Goal: Task Accomplishment & Management: Use online tool/utility

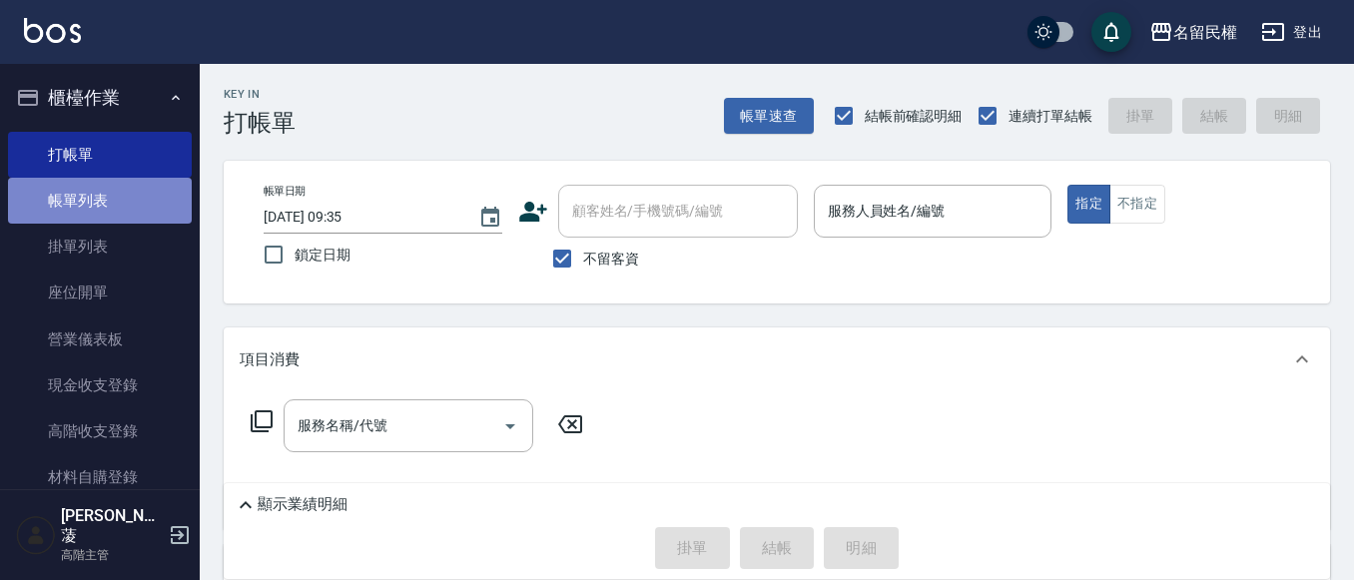
click at [106, 191] on link "帳單列表" at bounding box center [100, 201] width 184 height 46
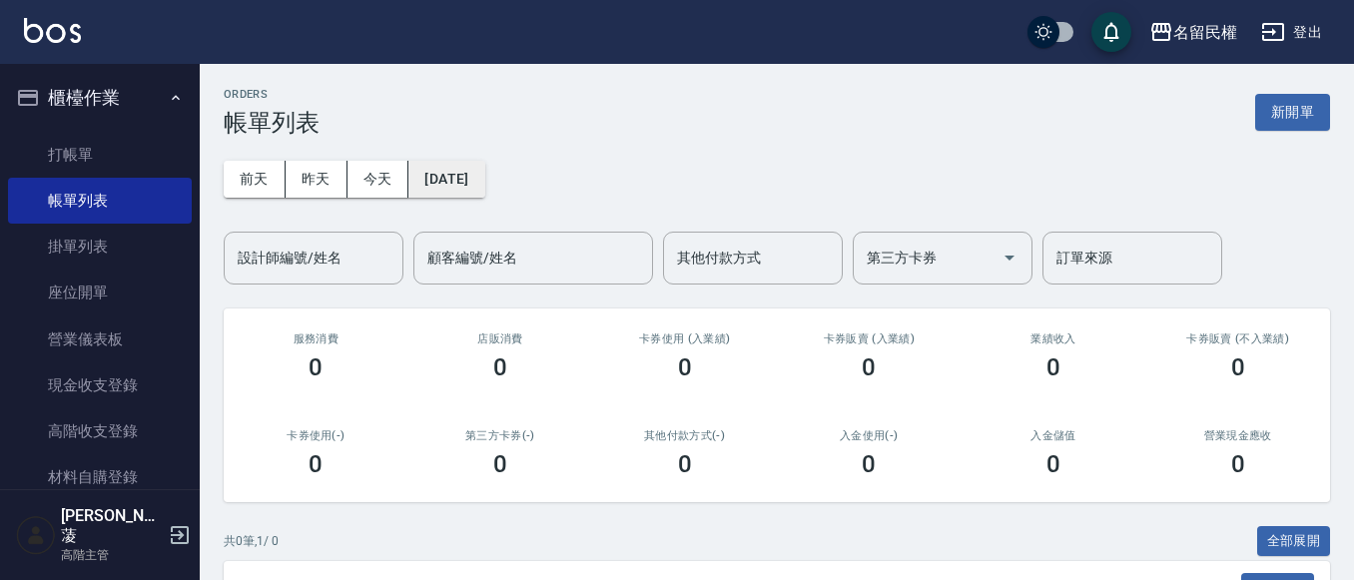
click at [449, 184] on button "[DATE]" at bounding box center [446, 179] width 76 height 37
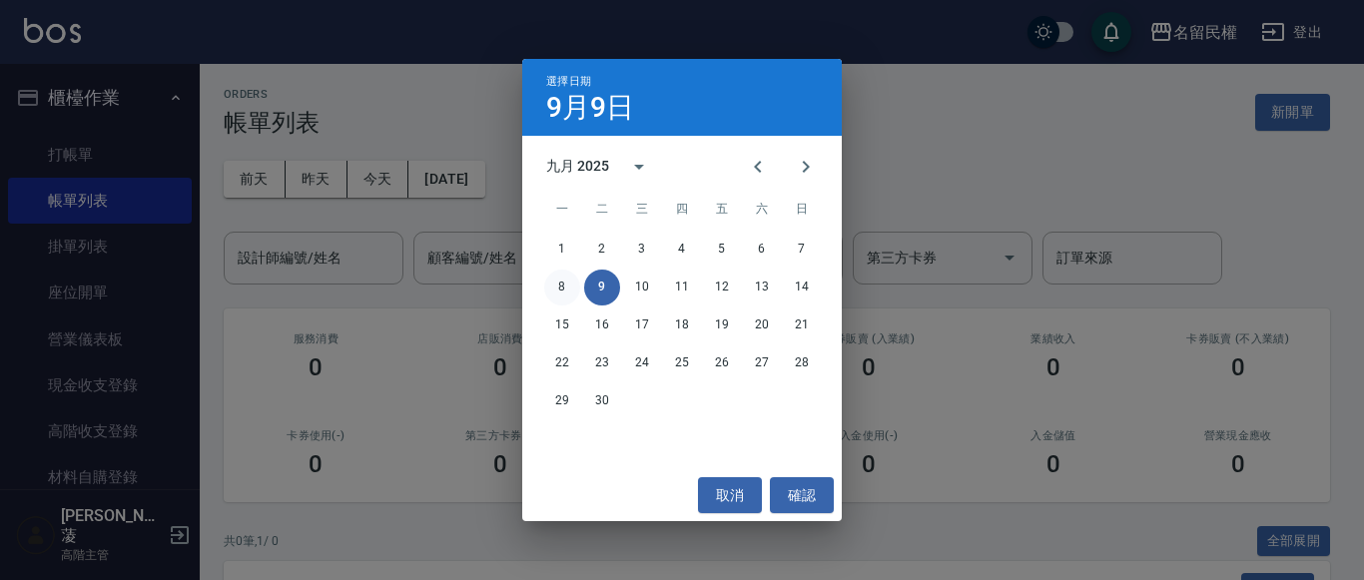
click at [568, 286] on button "8" at bounding box center [562, 288] width 36 height 36
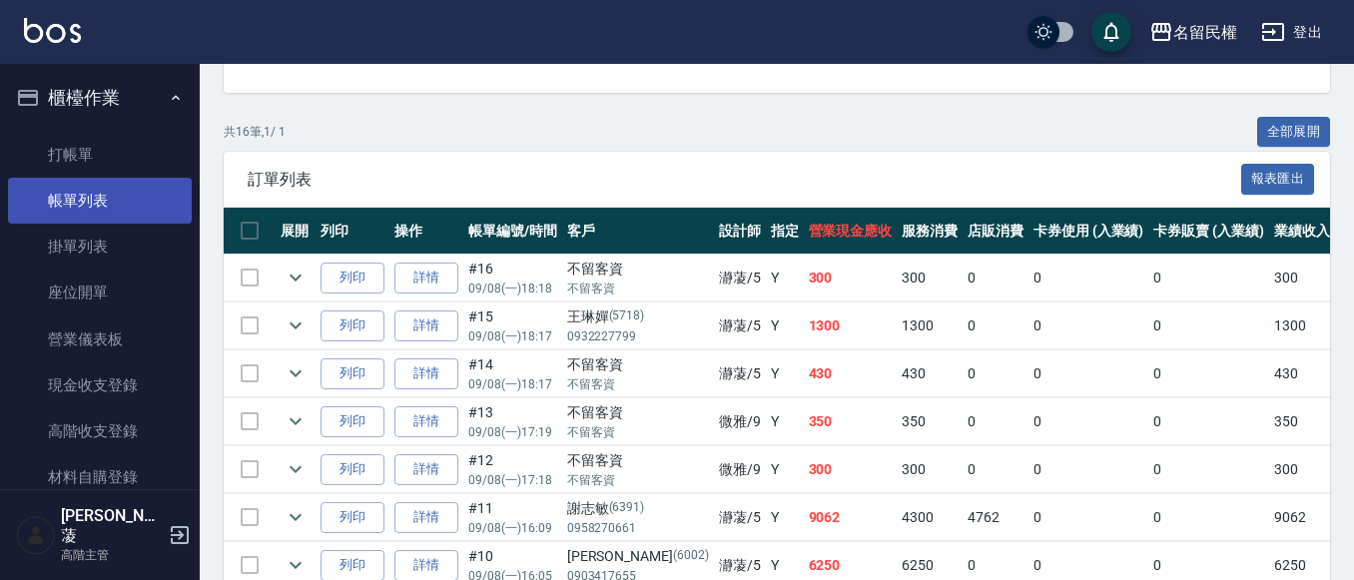
scroll to position [45, 0]
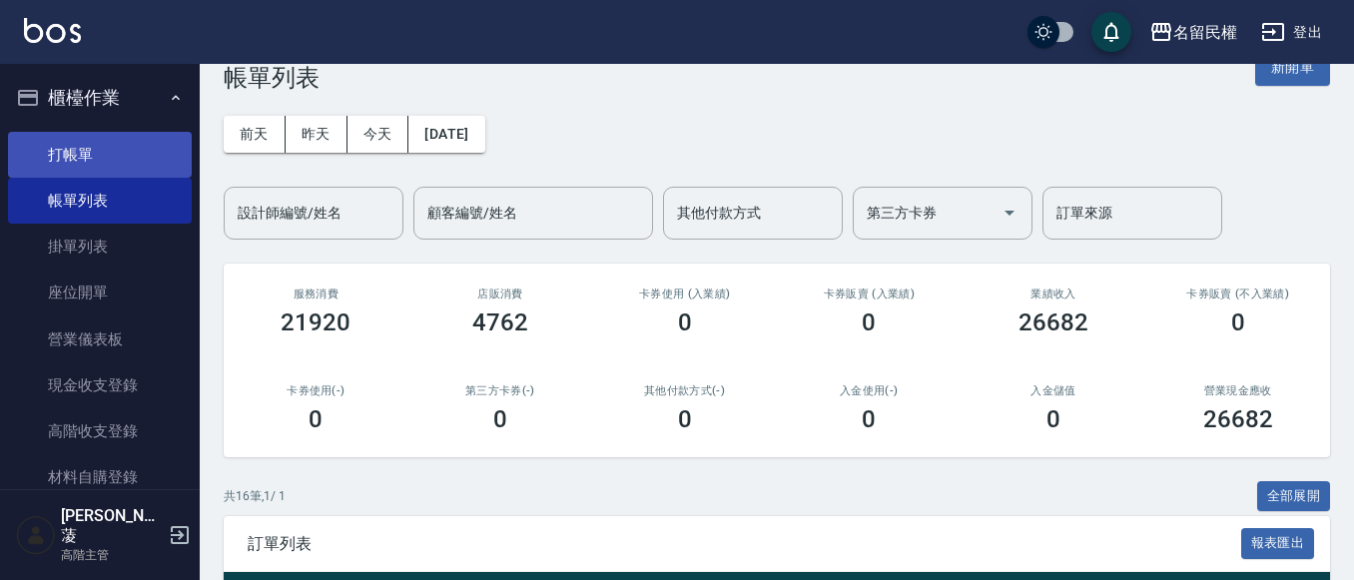
click at [140, 162] on link "打帳單" at bounding box center [100, 155] width 184 height 46
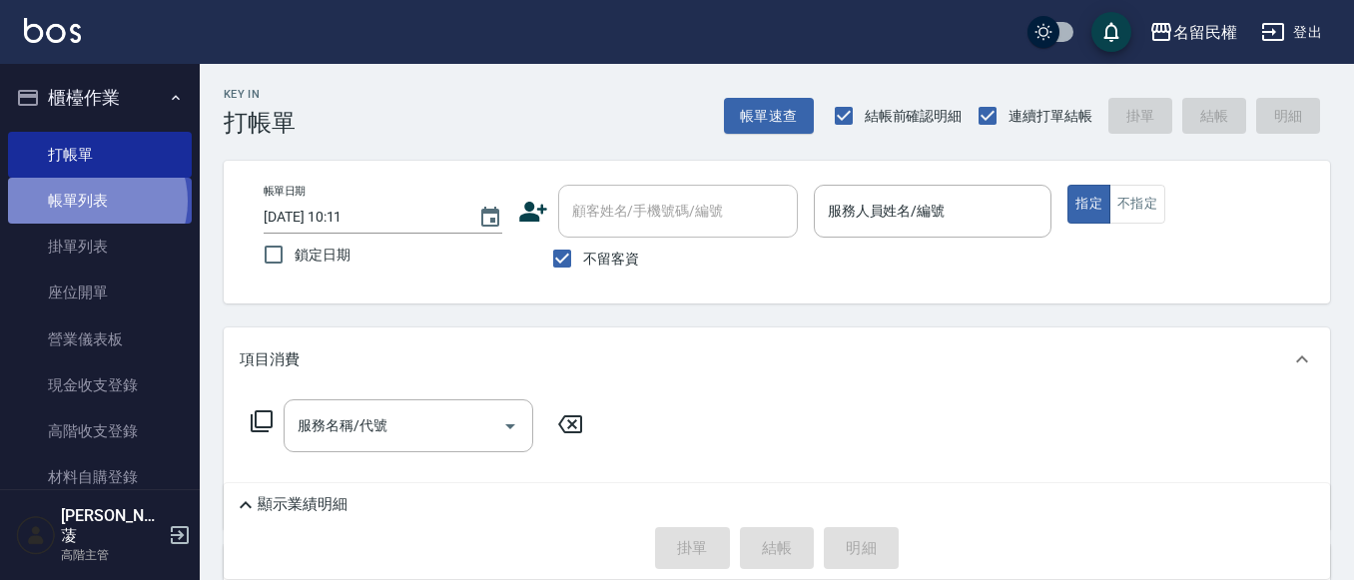
click at [96, 202] on link "帳單列表" at bounding box center [100, 201] width 184 height 46
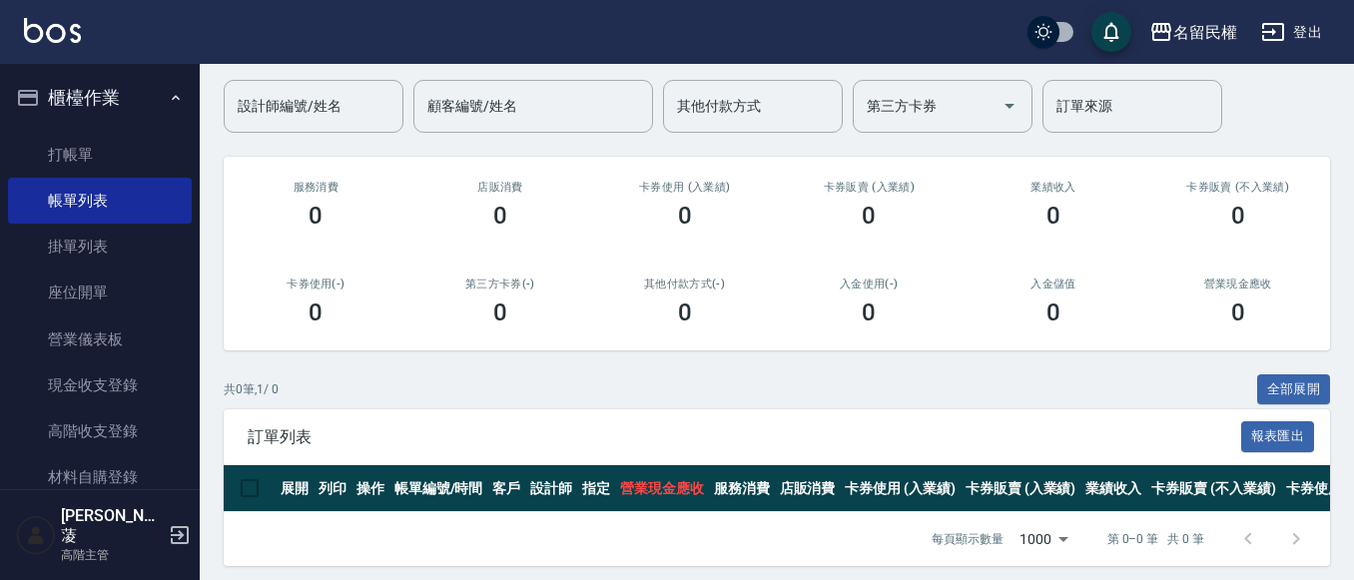
scroll to position [177, 0]
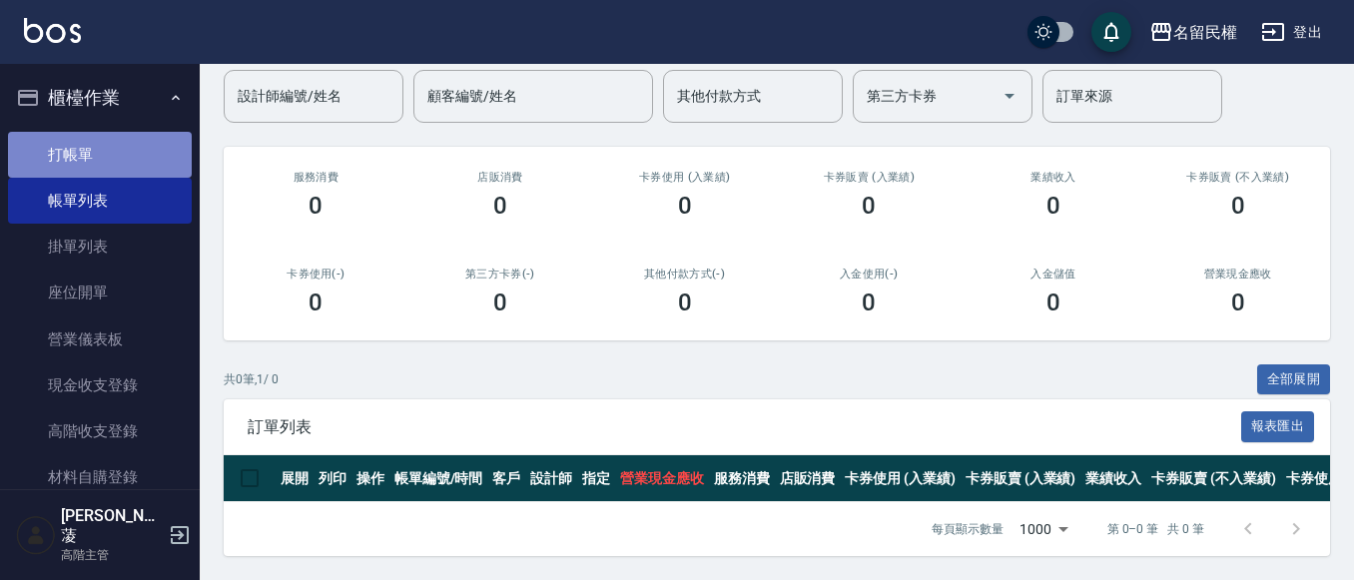
click at [110, 167] on link "打帳單" at bounding box center [100, 155] width 184 height 46
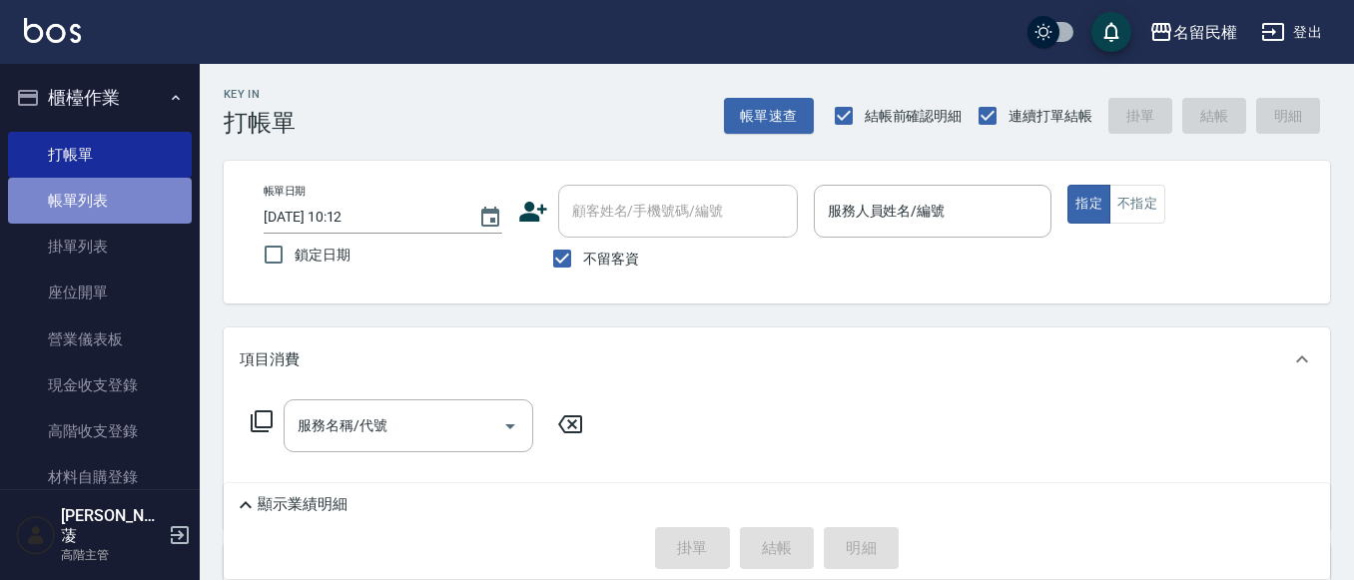
click at [116, 183] on link "帳單列表" at bounding box center [100, 201] width 184 height 46
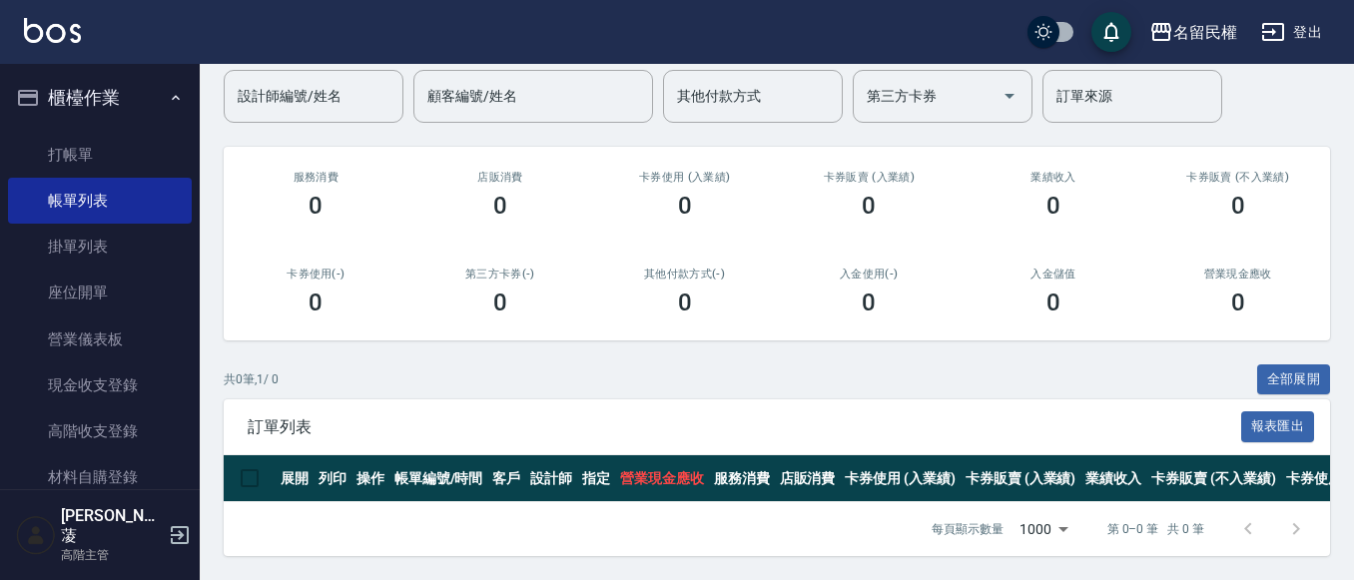
scroll to position [177, 0]
click at [105, 164] on link "打帳單" at bounding box center [100, 155] width 184 height 46
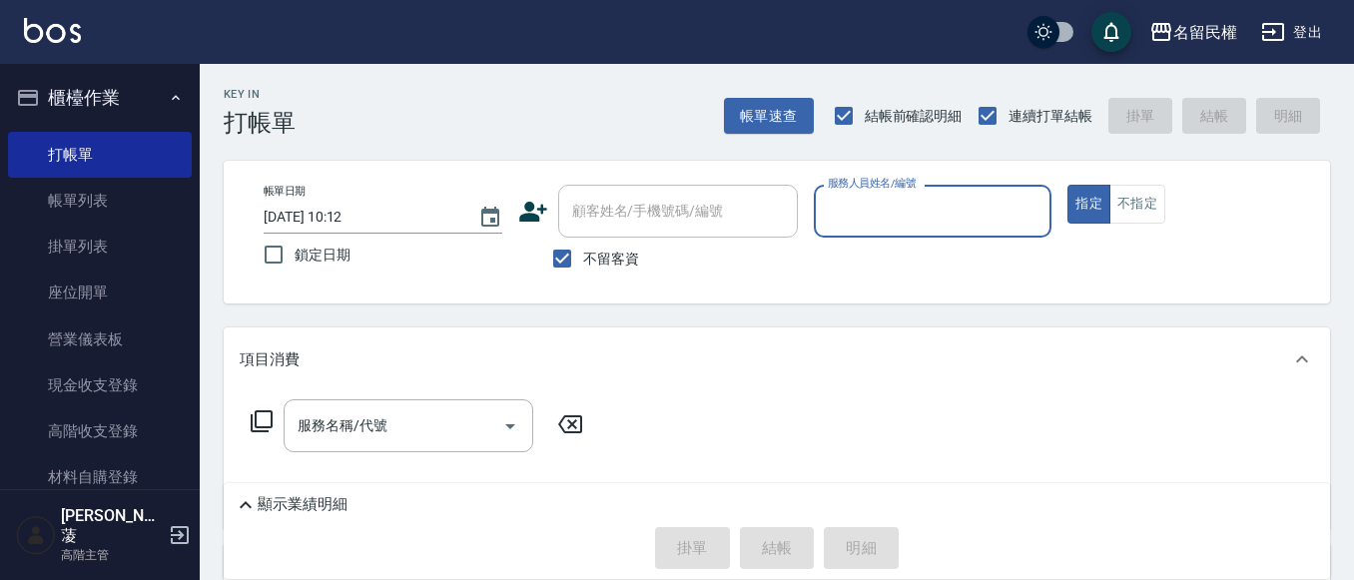
click at [602, 266] on span "不留客資" at bounding box center [611, 259] width 56 height 21
click at [583, 266] on input "不留客資" at bounding box center [562, 259] width 42 height 42
checkbox input "false"
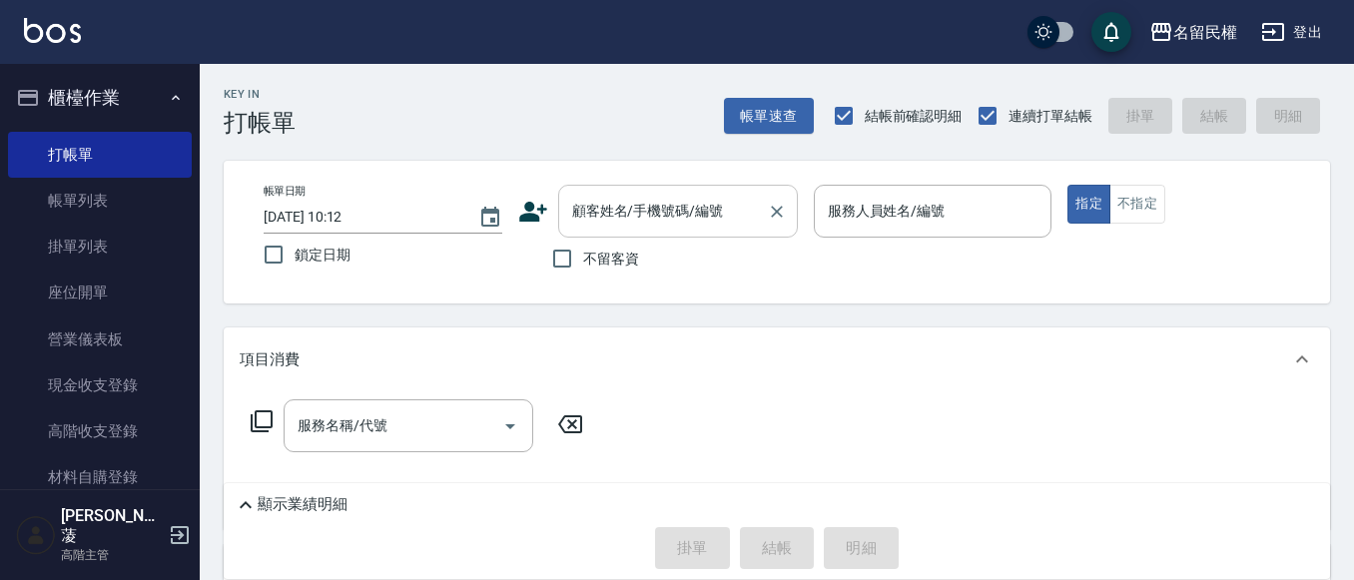
click at [613, 232] on div "顧客姓名/手機號碼/編號" at bounding box center [678, 211] width 240 height 53
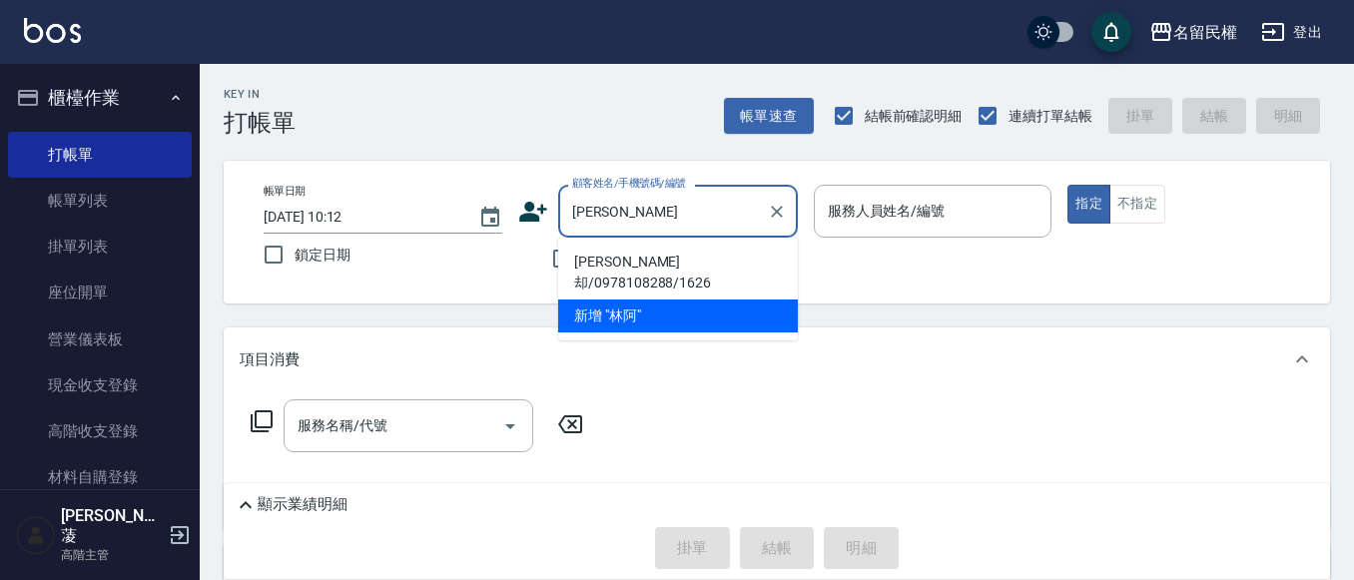
click at [675, 262] on ul "[PERSON_NAME]却/0978108288/1626 新增 "[PERSON_NAME]"" at bounding box center [678, 289] width 240 height 103
click at [634, 260] on li "[PERSON_NAME]却/0978108288/1626" at bounding box center [678, 273] width 240 height 54
type input "[PERSON_NAME]却/0978108288/1626"
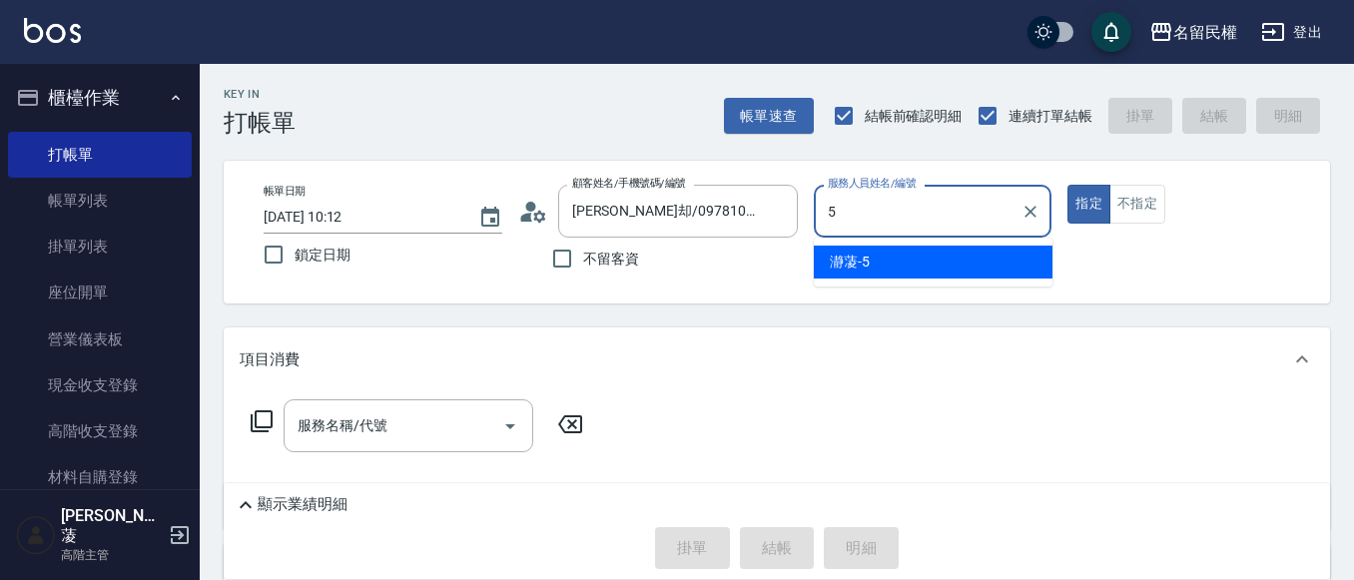
type input "瀞蓤-5"
type button "true"
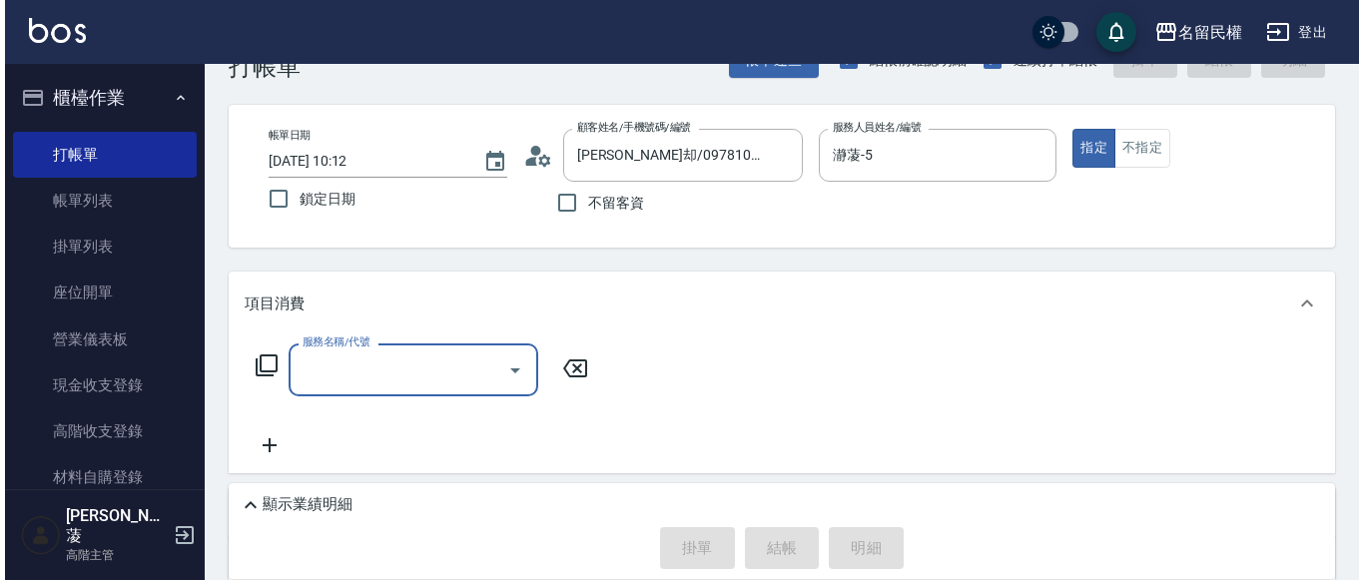
scroll to position [100, 0]
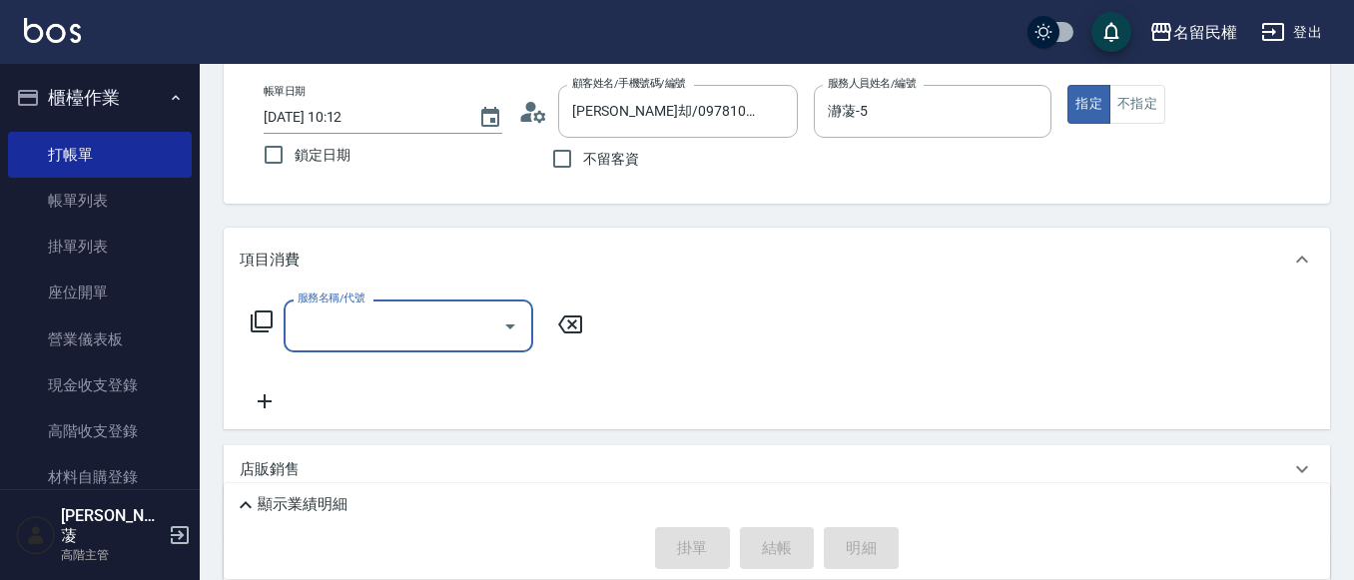
click at [532, 105] on circle at bounding box center [530, 107] width 10 height 10
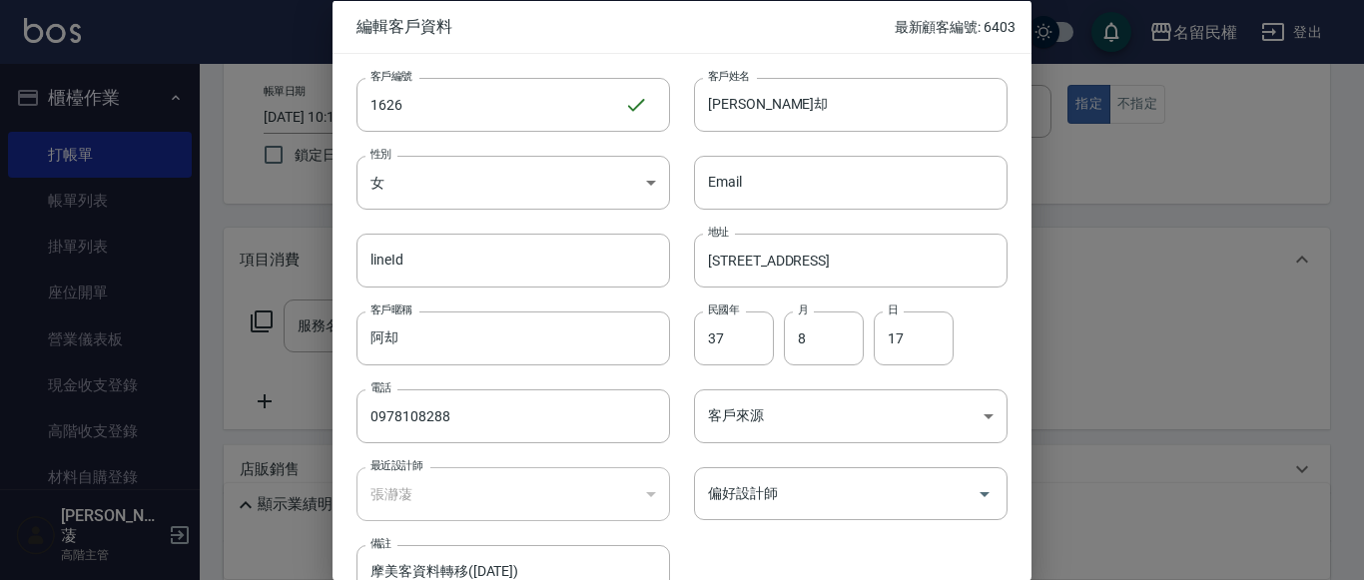
drag, startPoint x: 456, startPoint y: 418, endPoint x: 239, endPoint y: 405, distance: 218.1
click at [248, 409] on div "編輯客戶資料 最新顧客編號: 6403 客戶編號 1626 ​ 客戶編號 客戶姓名 [PERSON_NAME]却 客戶姓名 性別 女 [DEMOGRAPHIC…" at bounding box center [682, 290] width 1364 height 580
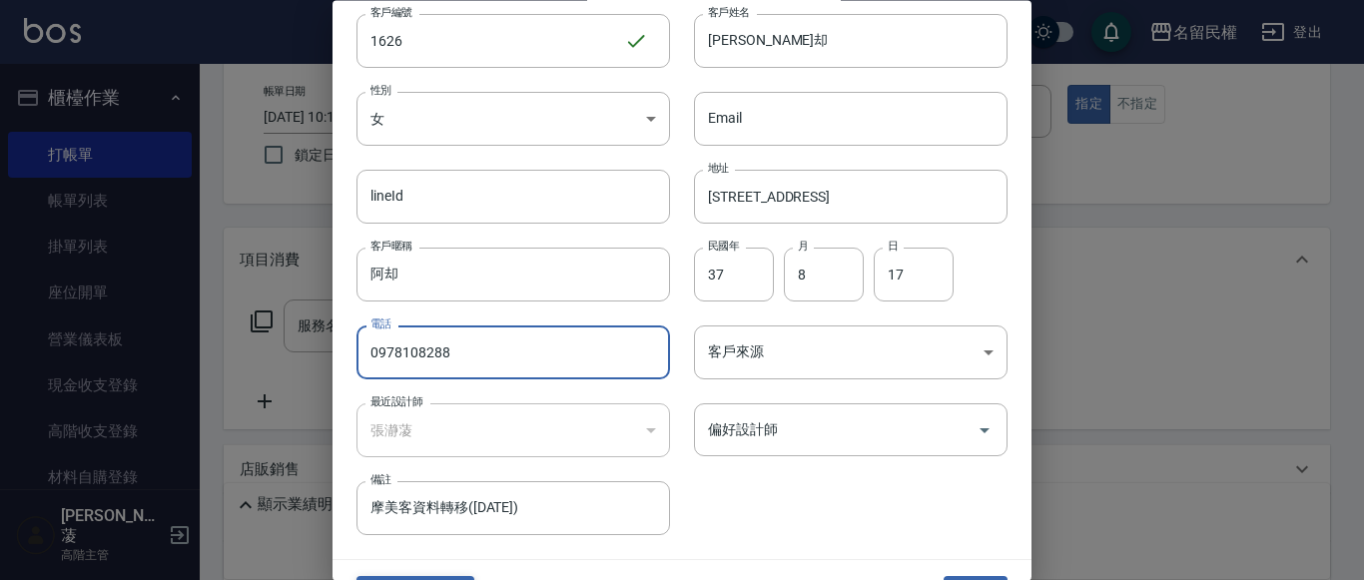
scroll to position [112, 0]
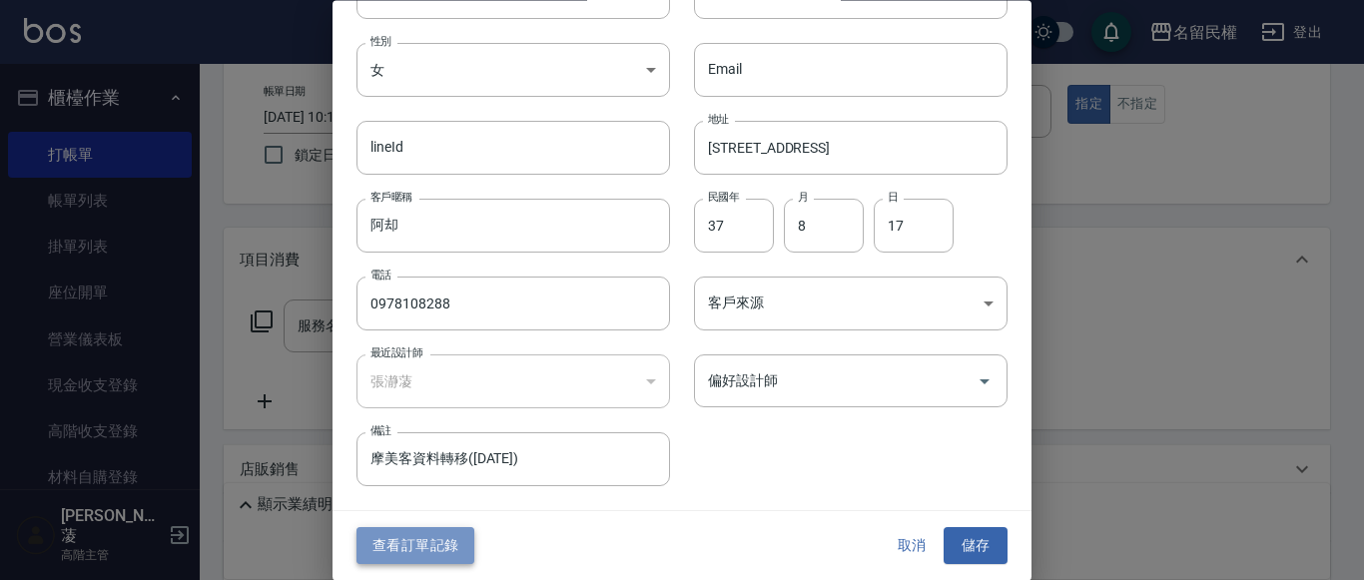
click at [418, 531] on button "查看訂單記錄" at bounding box center [416, 546] width 118 height 37
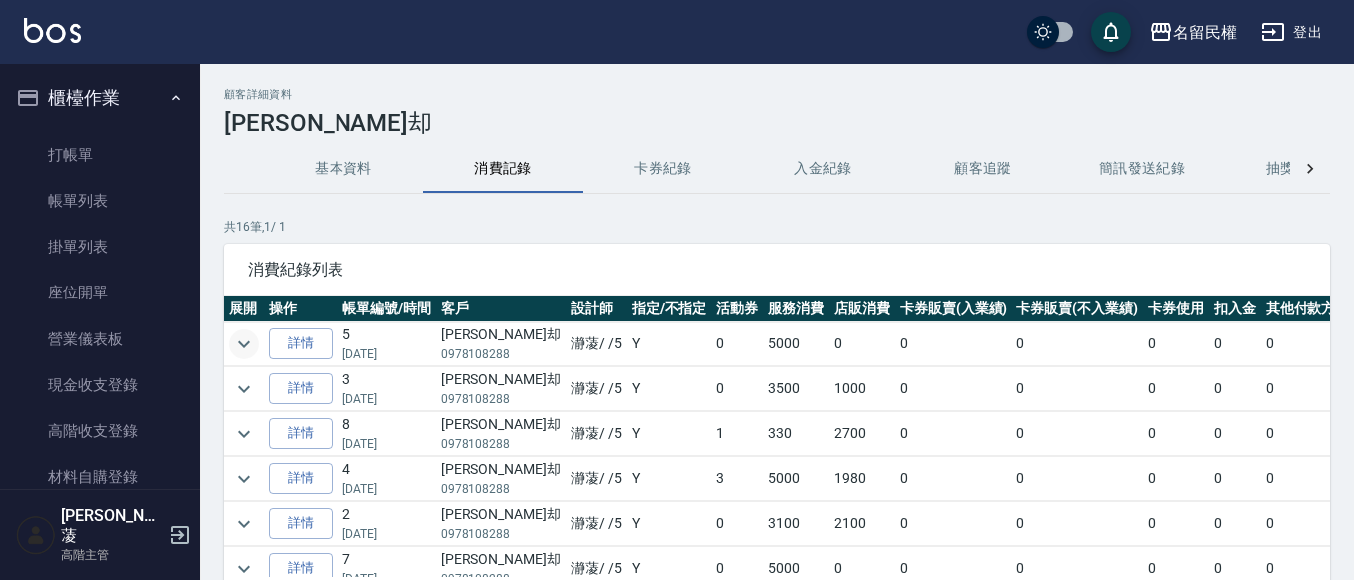
click at [244, 344] on icon "expand row" at bounding box center [244, 345] width 24 height 24
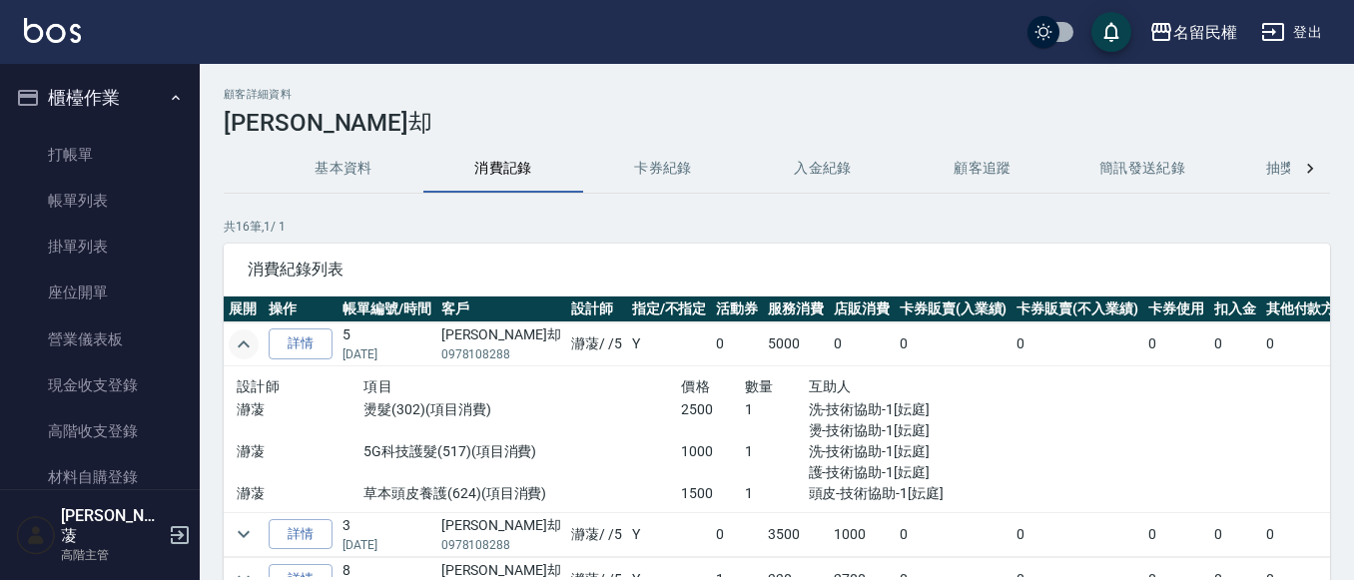
scroll to position [100, 0]
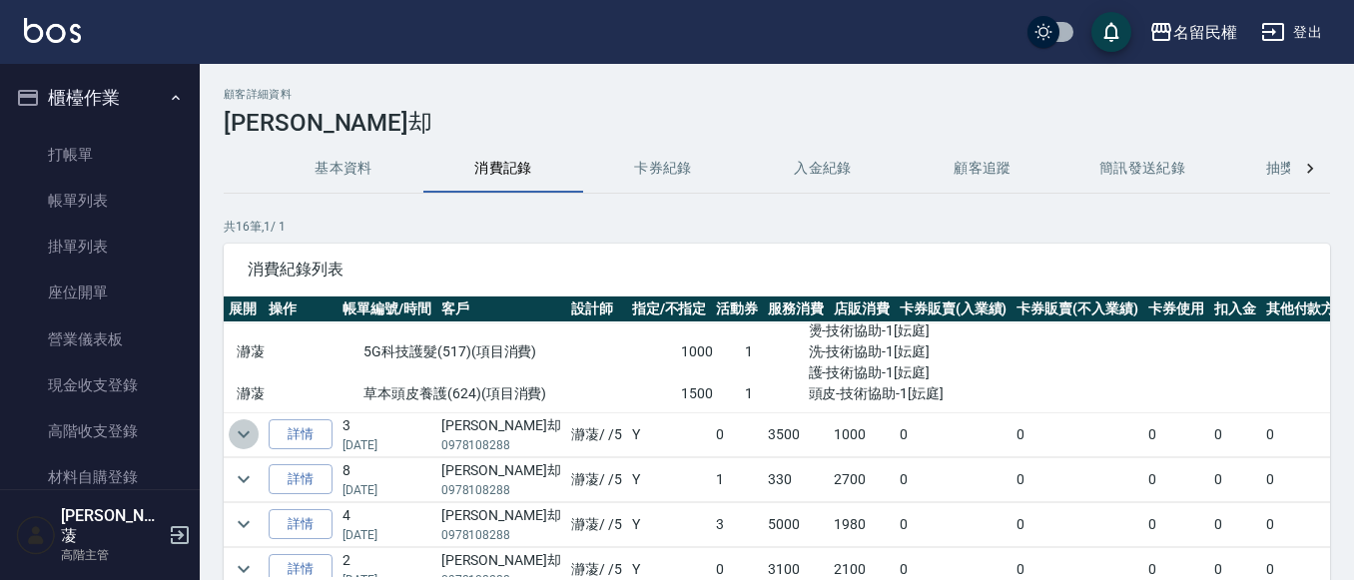
click at [245, 443] on icon "expand row" at bounding box center [244, 434] width 24 height 24
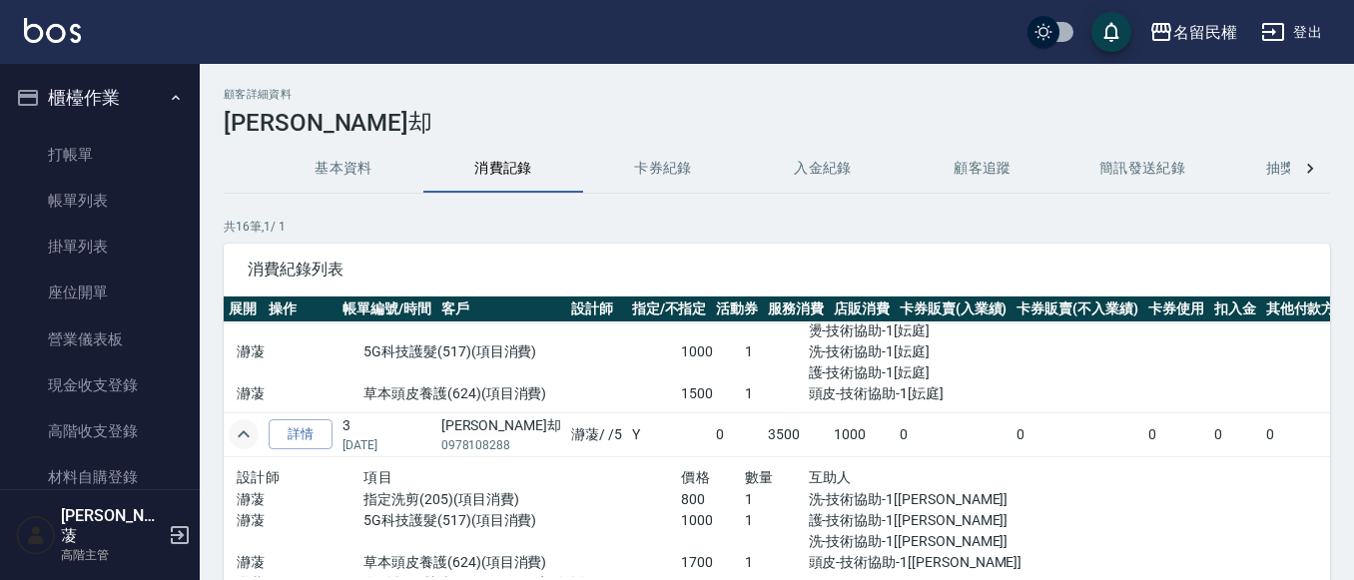
scroll to position [200, 0]
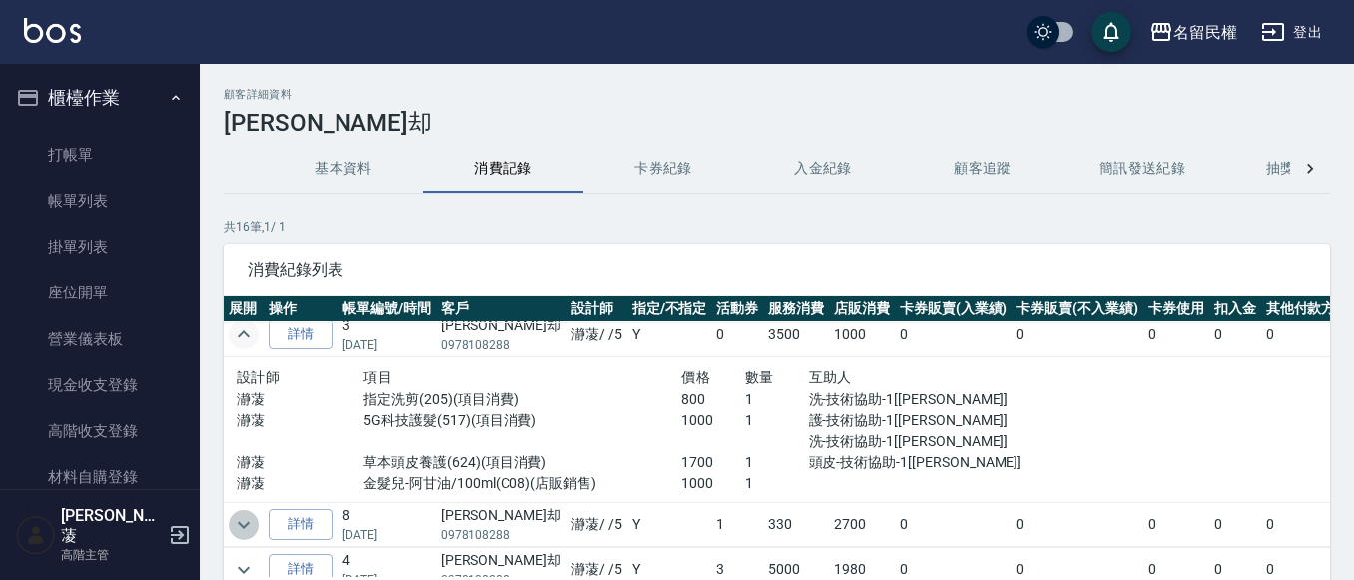
click at [245, 514] on icon "expand row" at bounding box center [244, 525] width 24 height 24
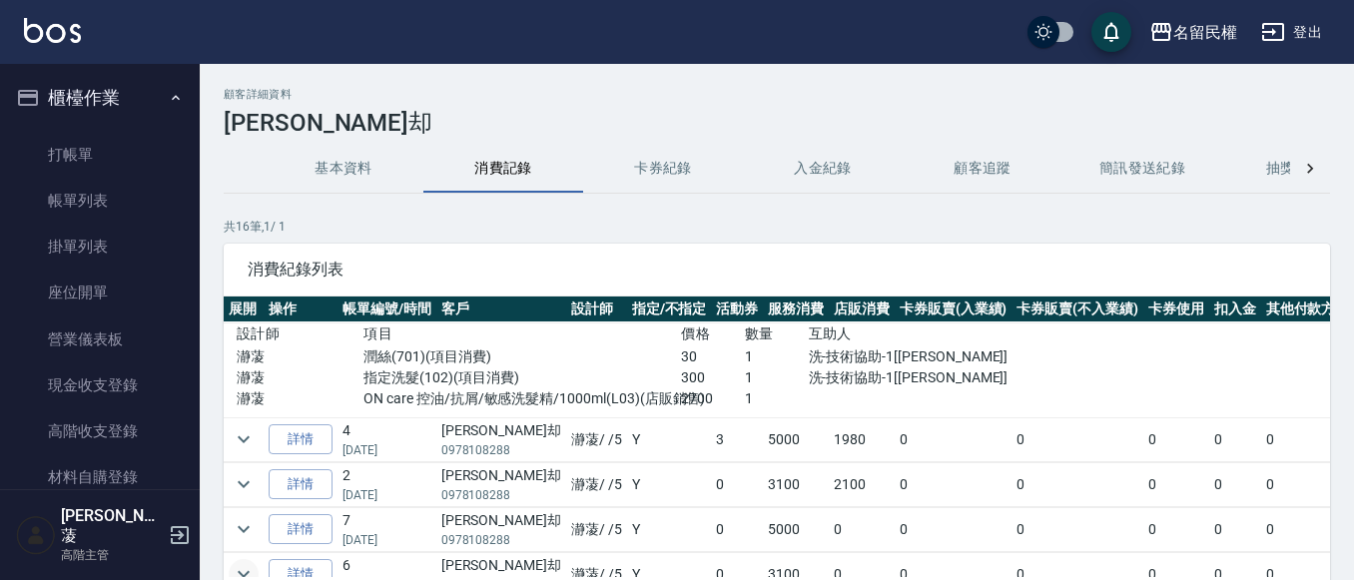
scroll to position [399, 0]
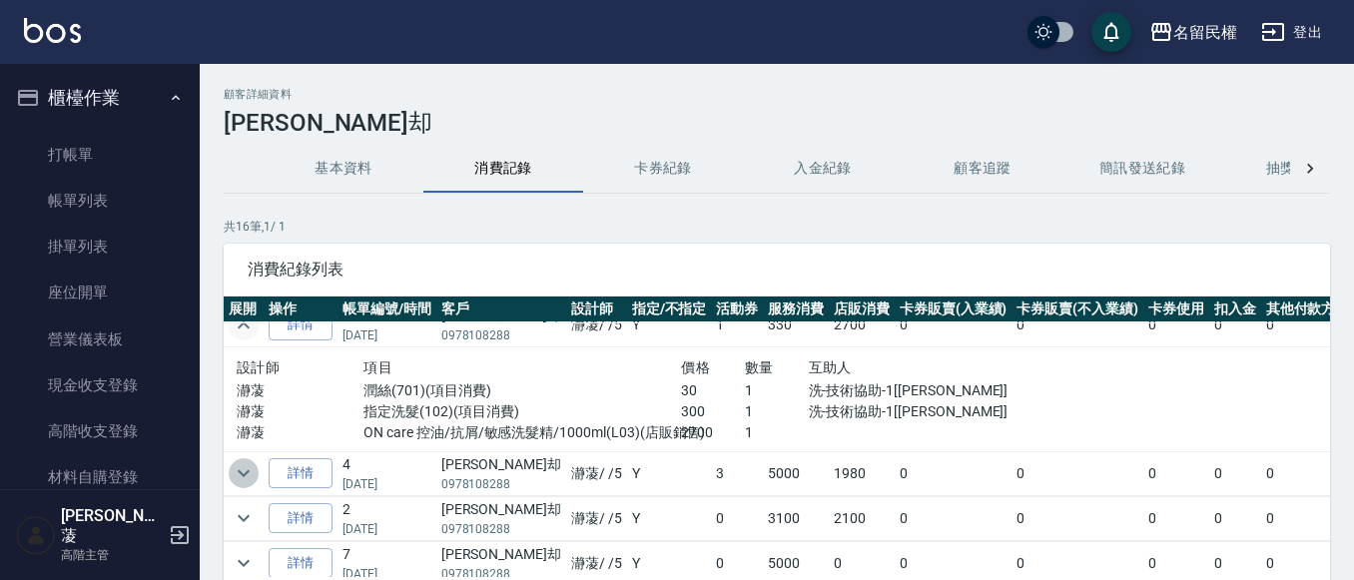
click at [253, 467] on icon "expand row" at bounding box center [244, 473] width 24 height 24
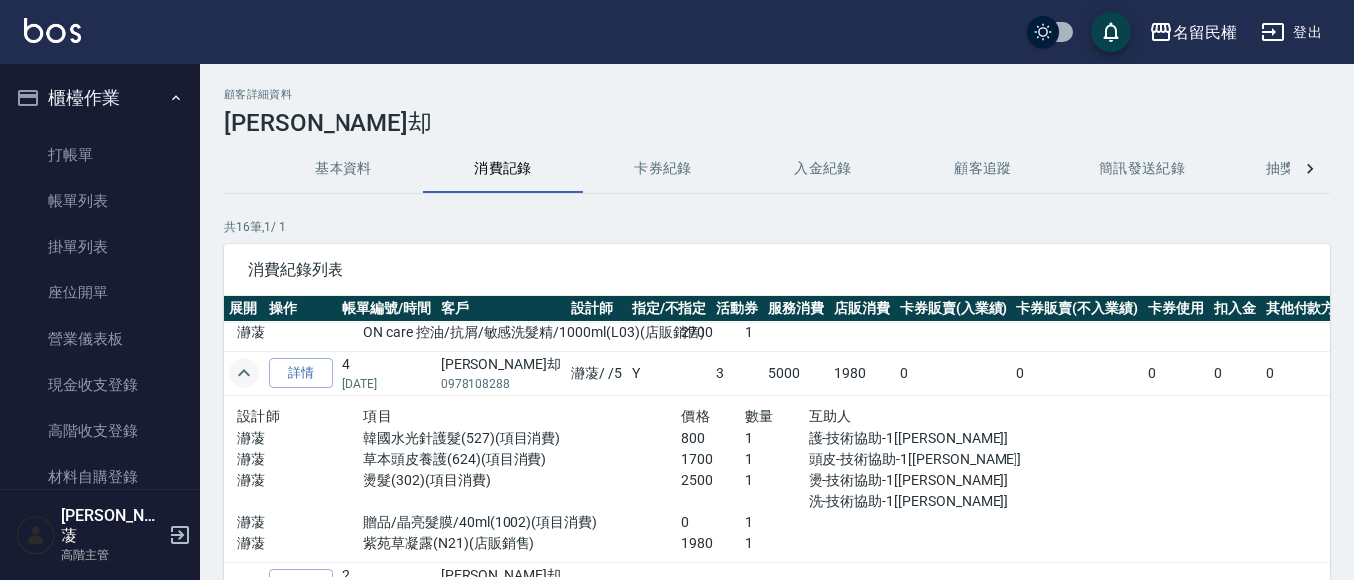
scroll to position [599, 0]
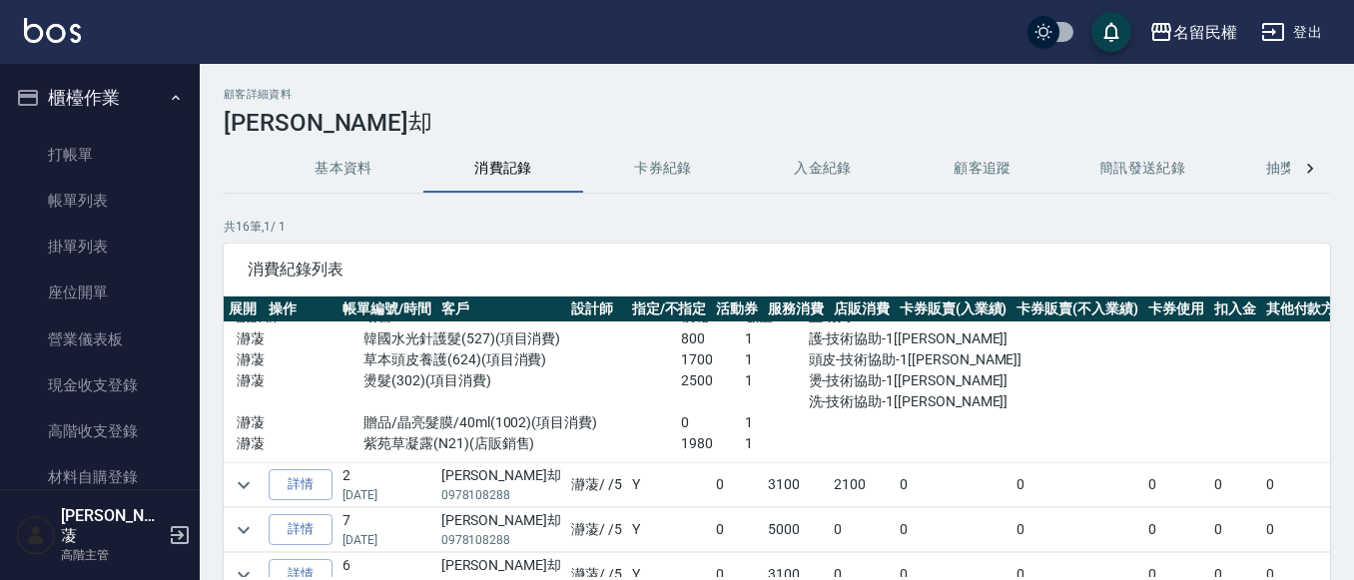
click at [223, 491] on div "顧客詳細資料 [PERSON_NAME]却 基本資料 消費記錄 卡券紀錄 入金紀錄 顧客追蹤 簡訊發送紀錄 抽獎券紀錄 共 16 筆, 1 / 1 消費紀錄列…" at bounding box center [777, 390] width 1155 height 604
click at [243, 489] on icon "expand row" at bounding box center [244, 485] width 24 height 24
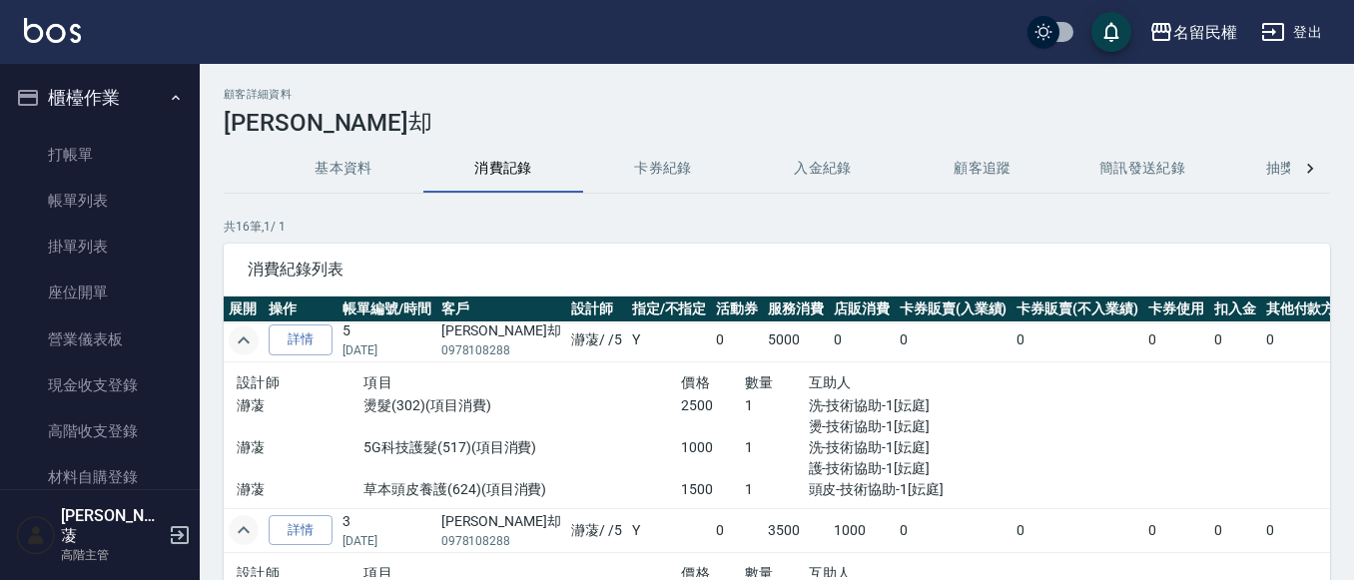
scroll to position [0, 0]
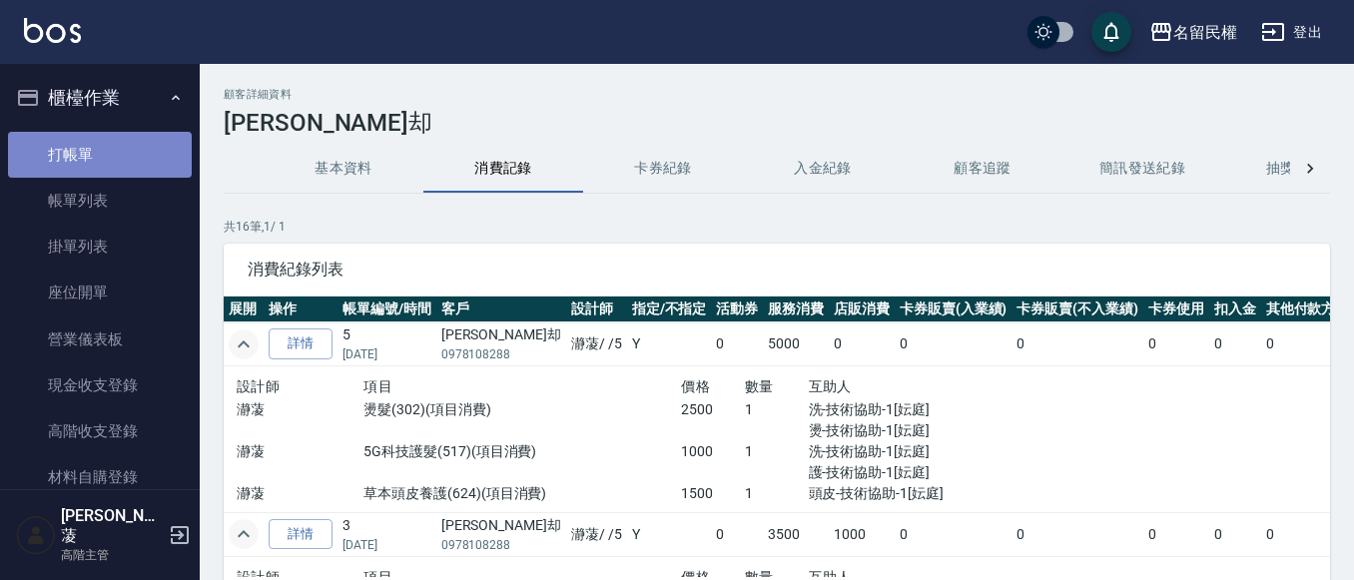
click at [139, 172] on link "打帳單" at bounding box center [100, 155] width 184 height 46
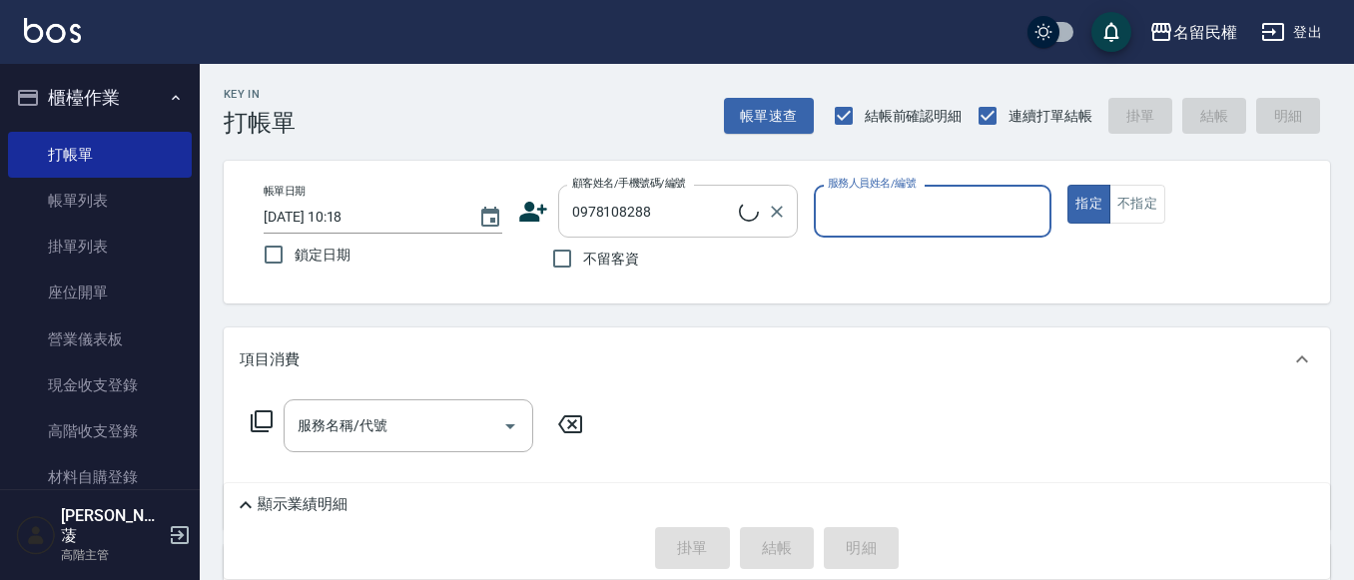
type input "[PERSON_NAME]却/0978108288/1626"
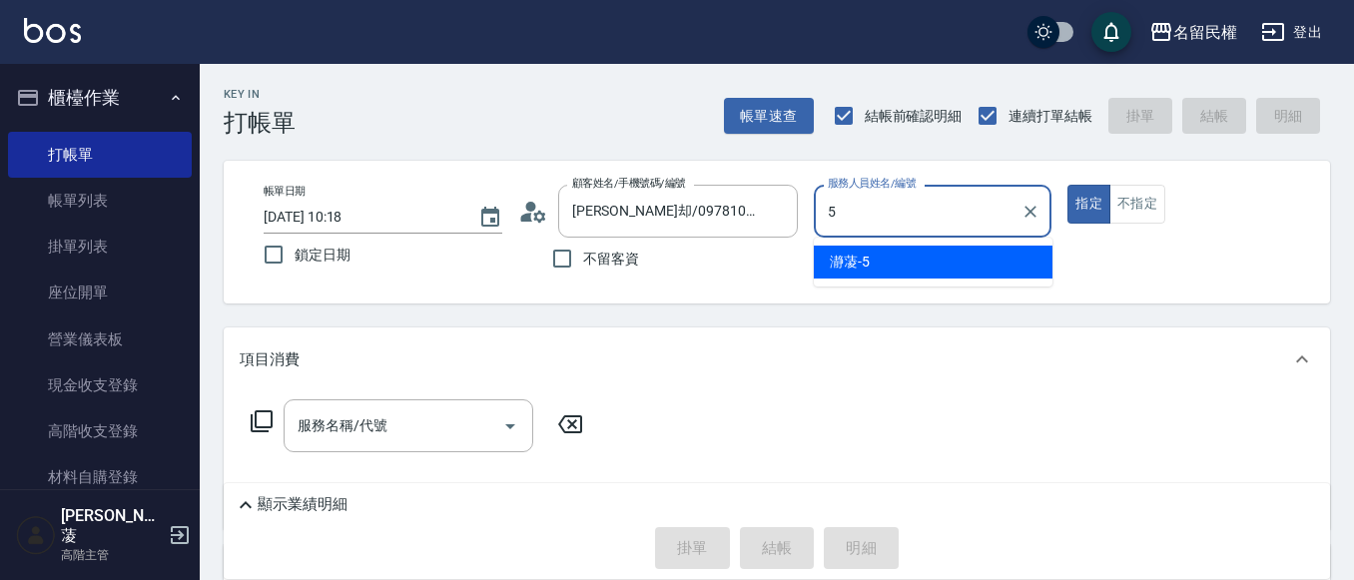
type input "瀞蓤-5"
type button "true"
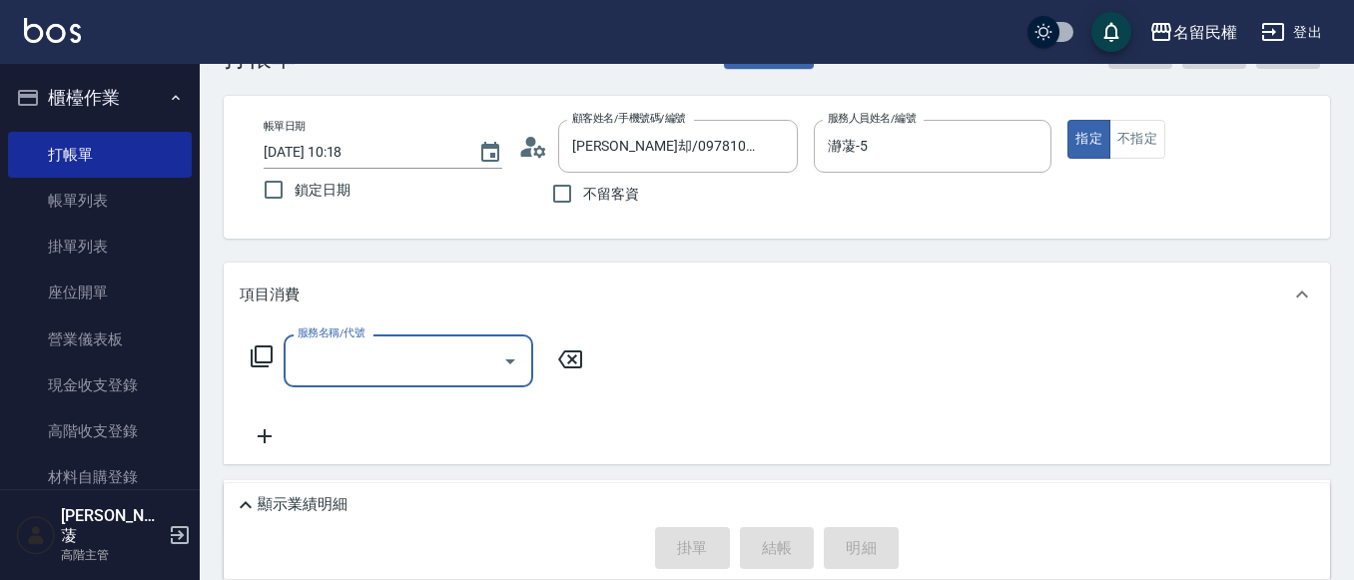
scroll to position [100, 0]
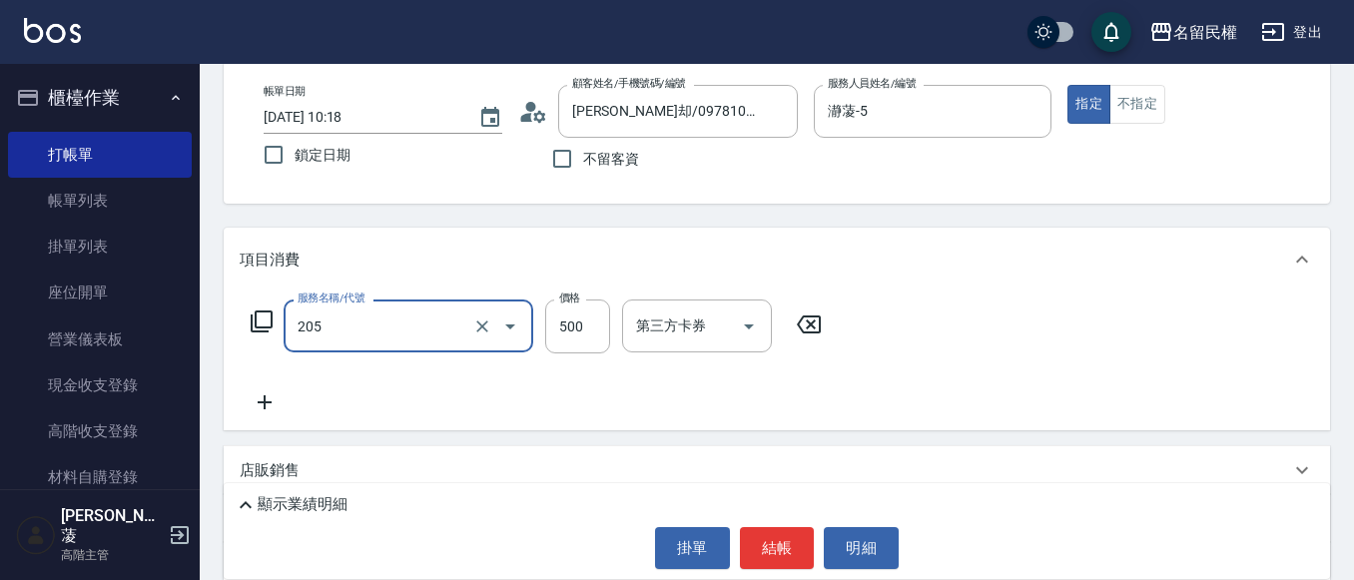
type input "指定洗剪(205)"
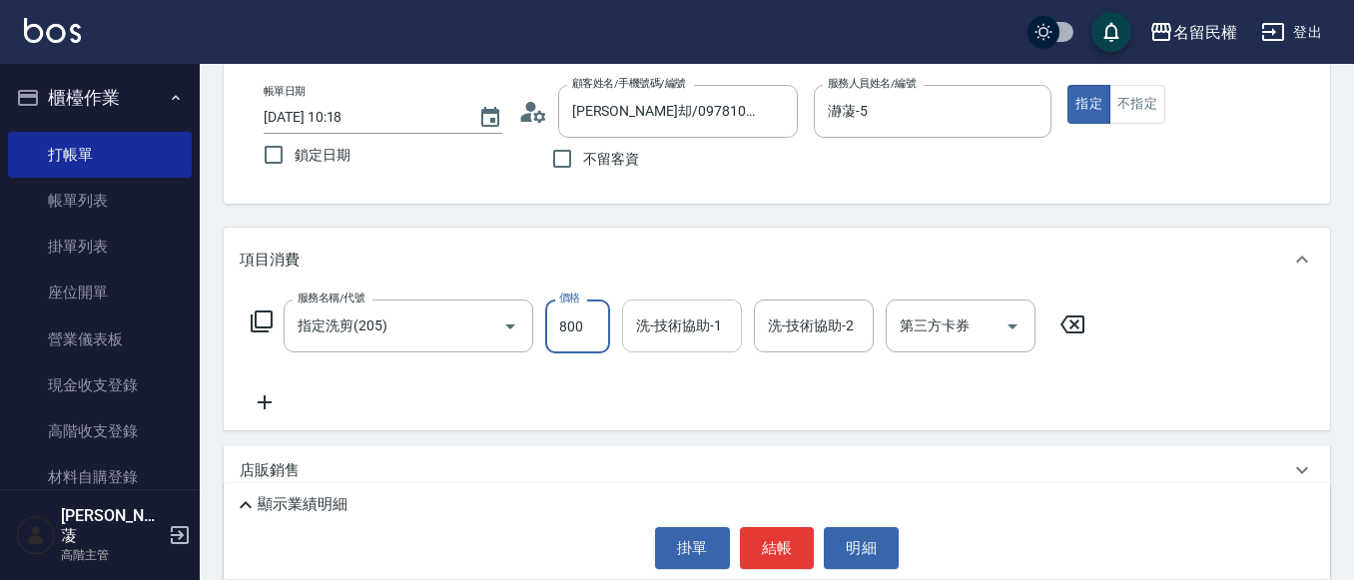
type input "800"
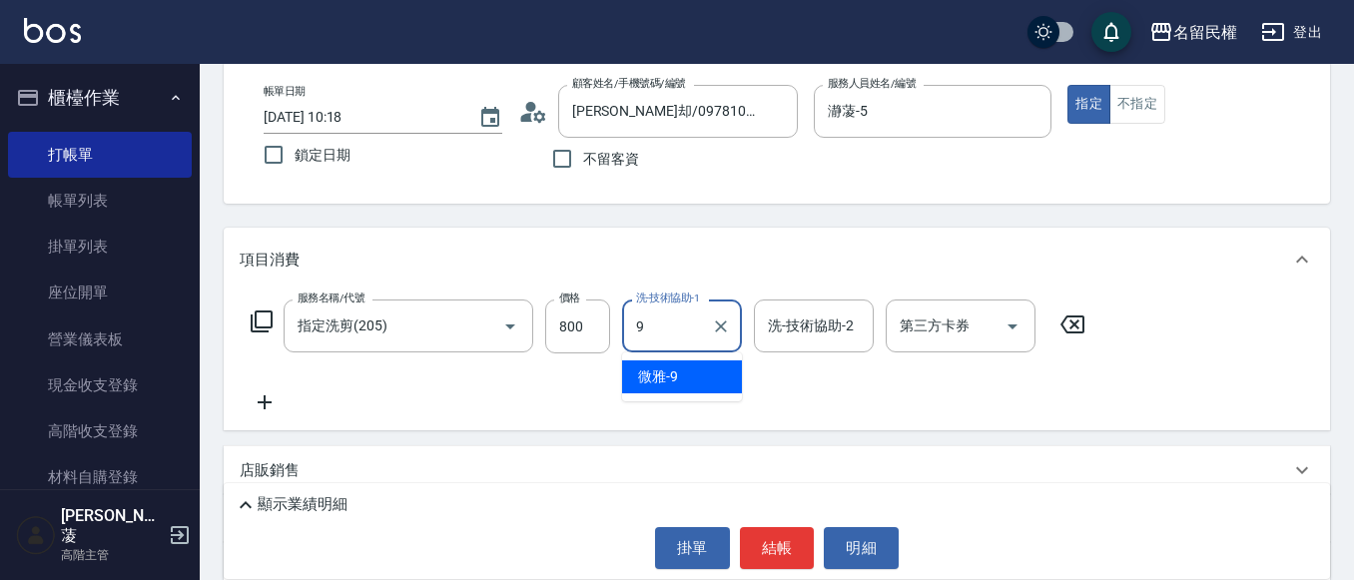
type input "微雅-9"
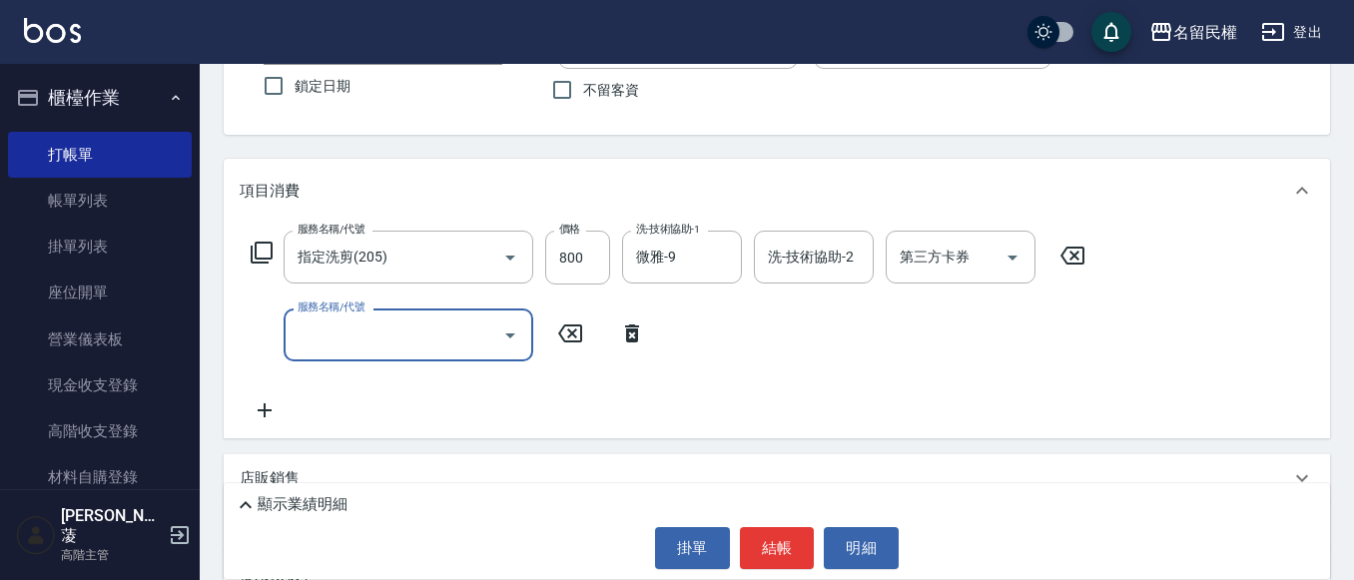
scroll to position [300, 0]
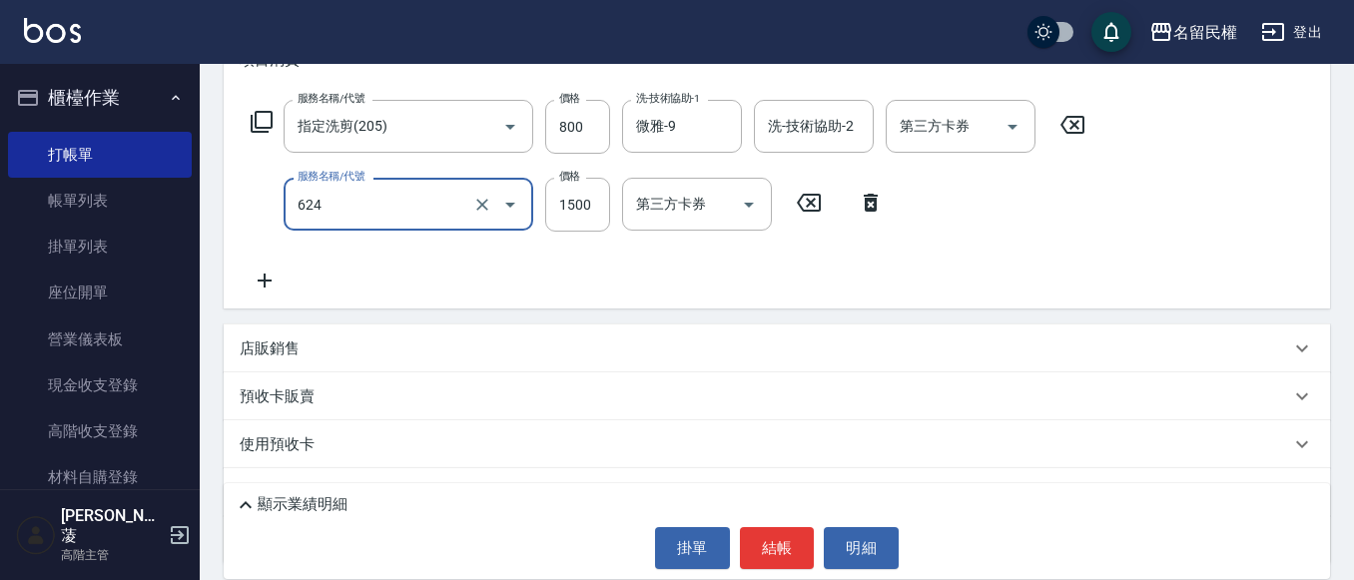
type input "草本頭皮養護(624)"
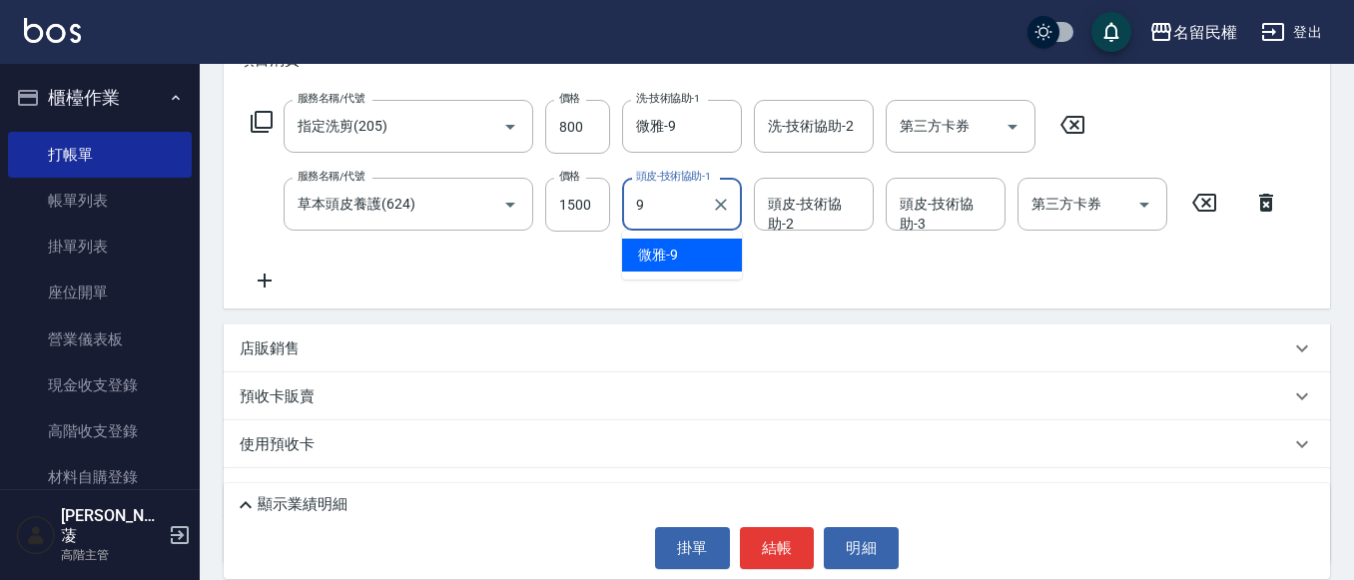
type input "微雅-9"
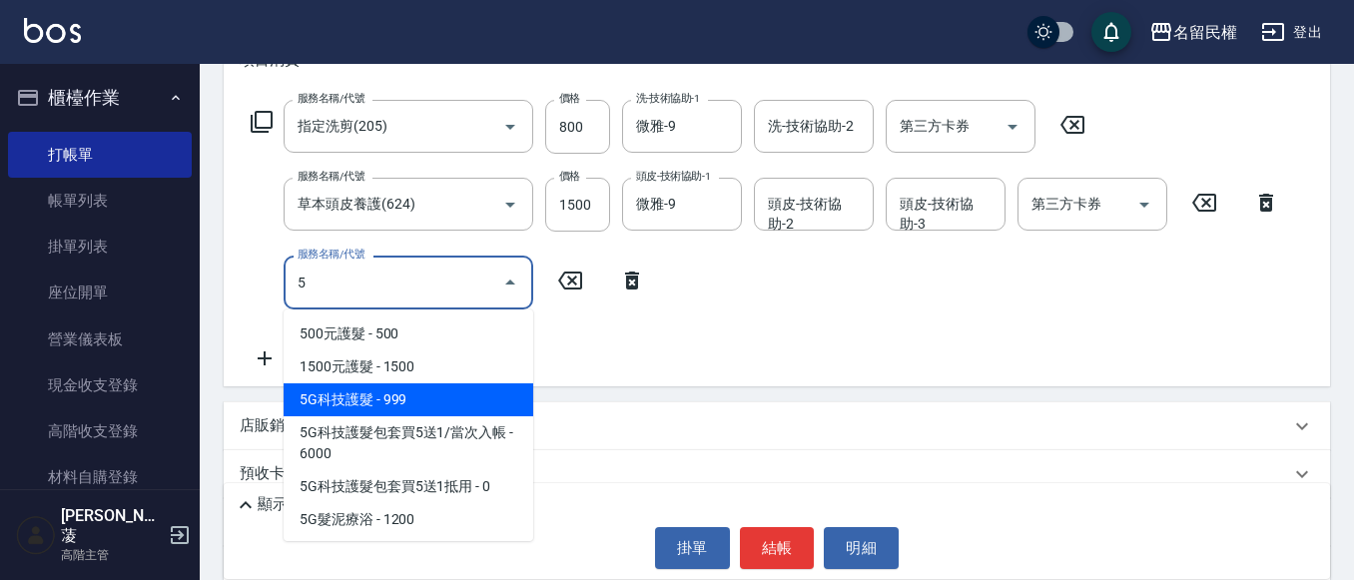
click at [448, 389] on span "5G科技護髮 - 999" at bounding box center [409, 400] width 250 height 33
type input "5G科技護髮(517)"
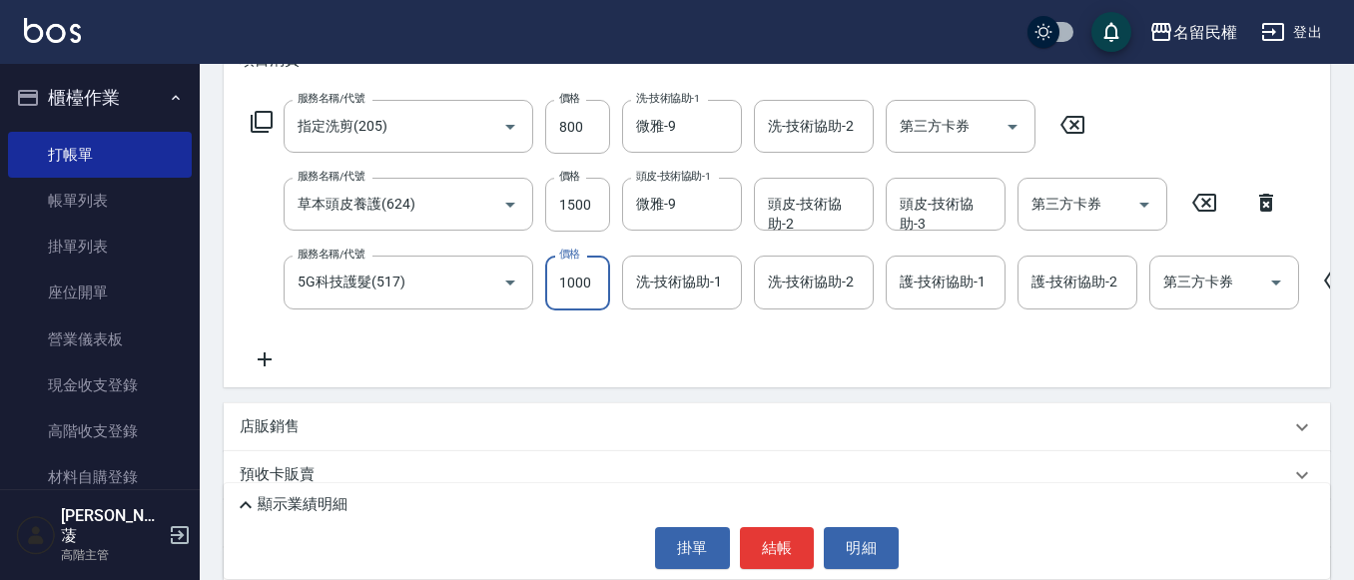
type input "1000"
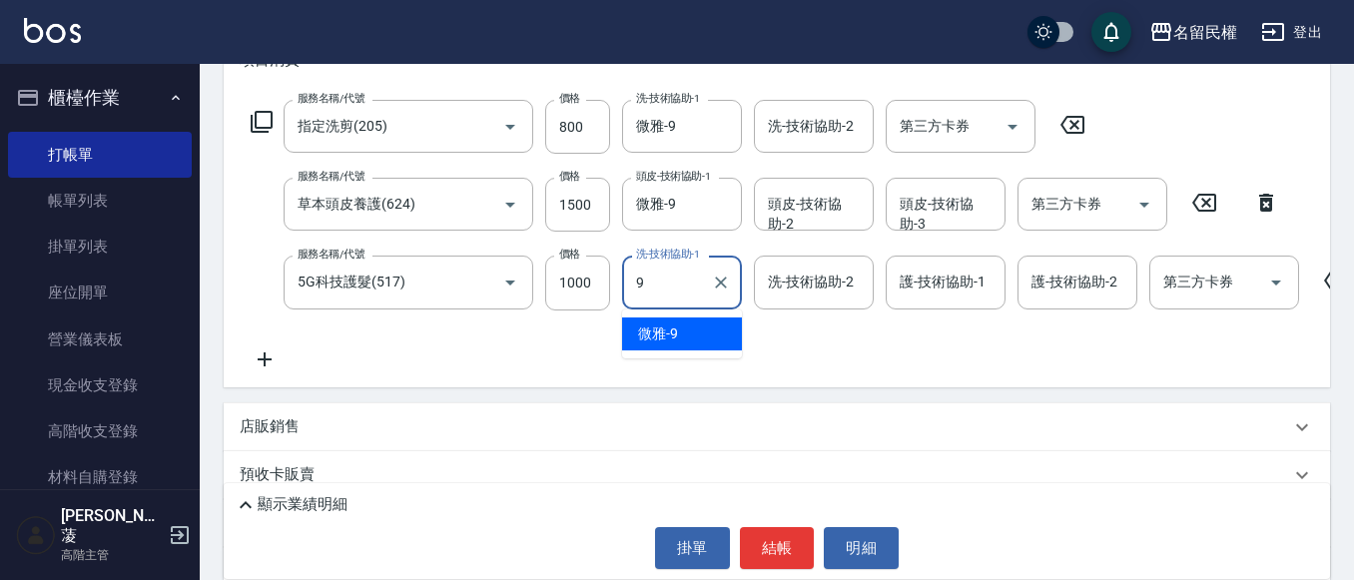
type input "微雅-9"
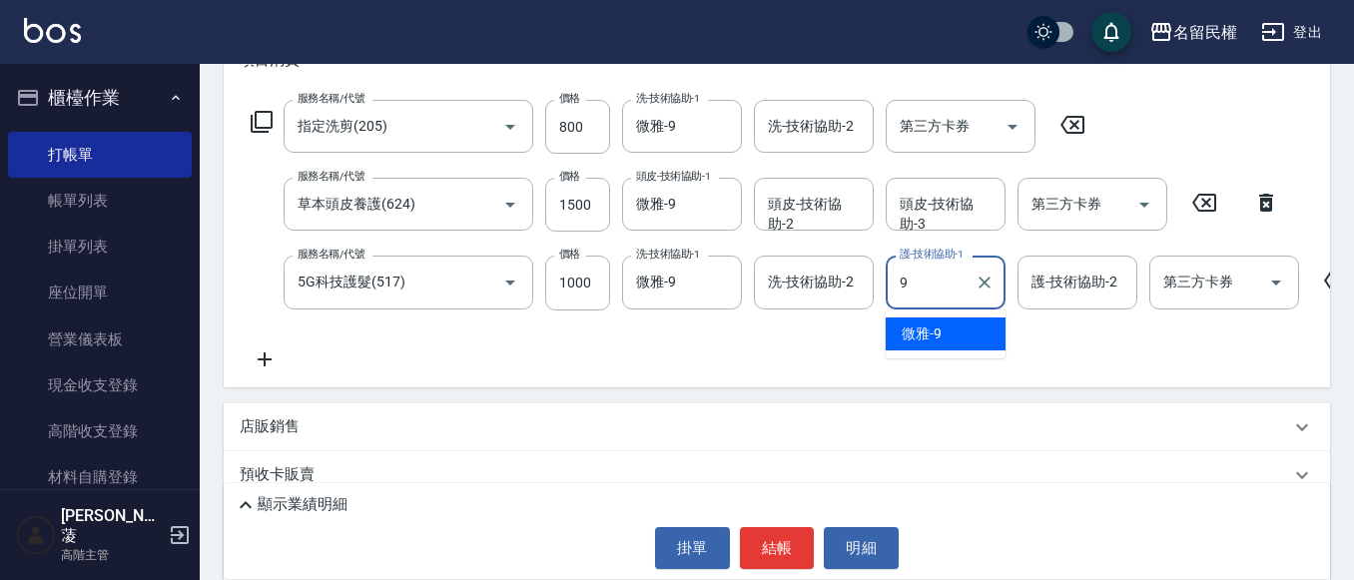
type input "微雅-9"
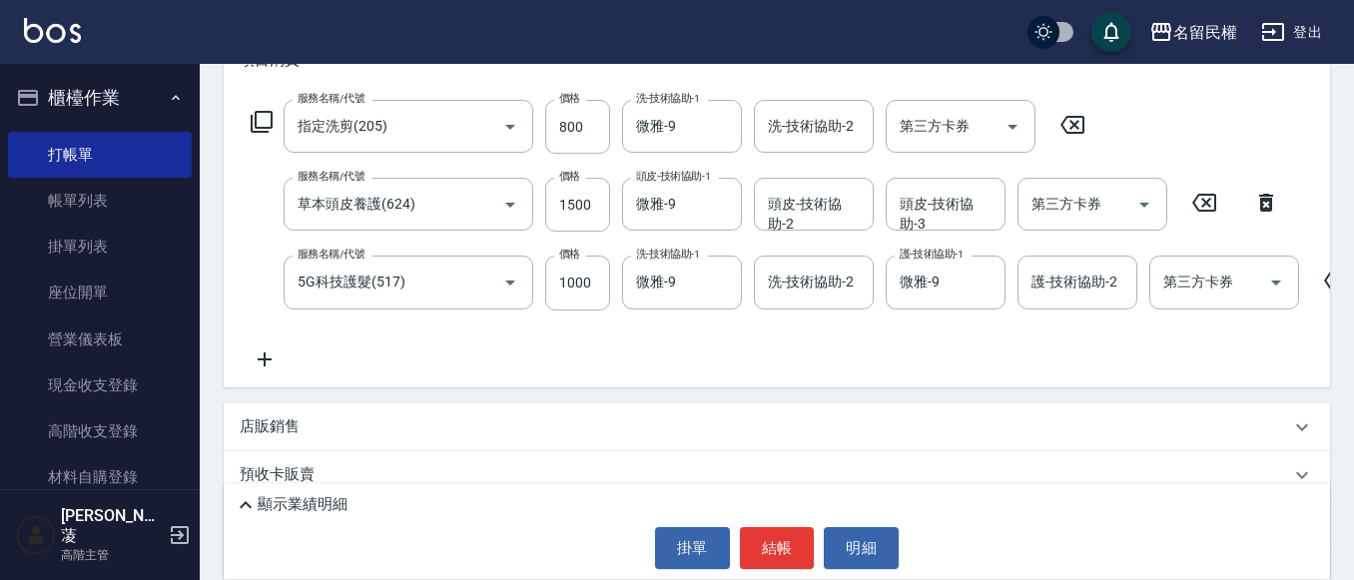
click at [649, 419] on div "店販銷售" at bounding box center [777, 427] width 1107 height 48
click at [643, 424] on div "店販銷售" at bounding box center [777, 435] width 1107 height 64
click at [642, 421] on div "店販銷售" at bounding box center [777, 427] width 1107 height 48
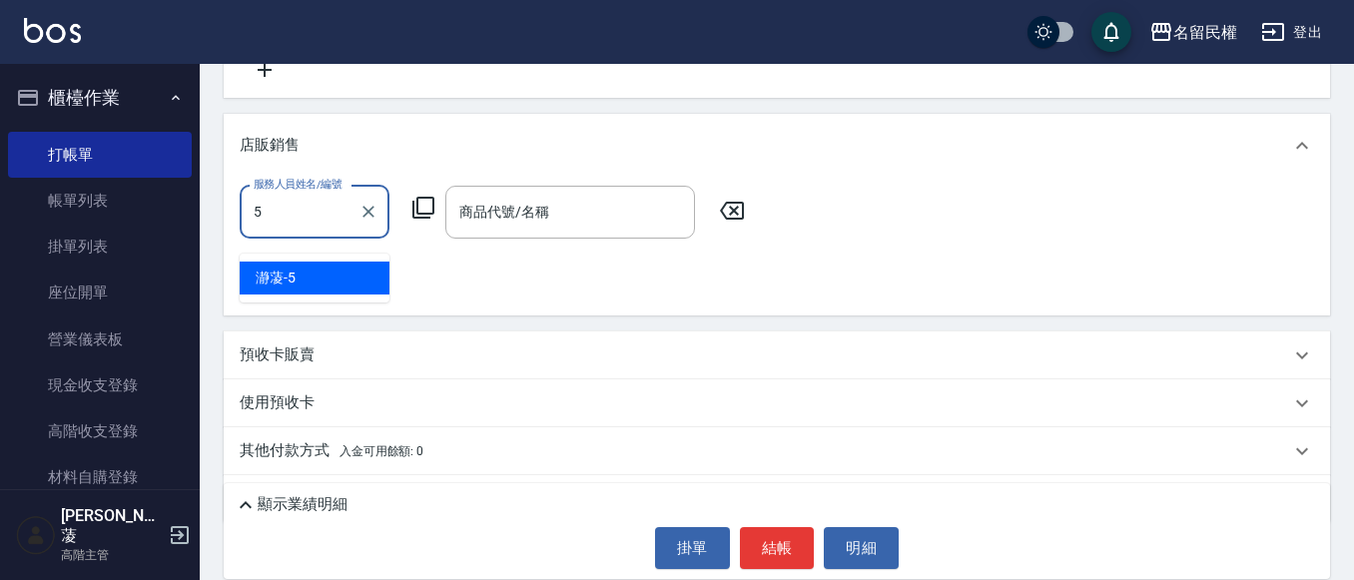
scroll to position [599, 0]
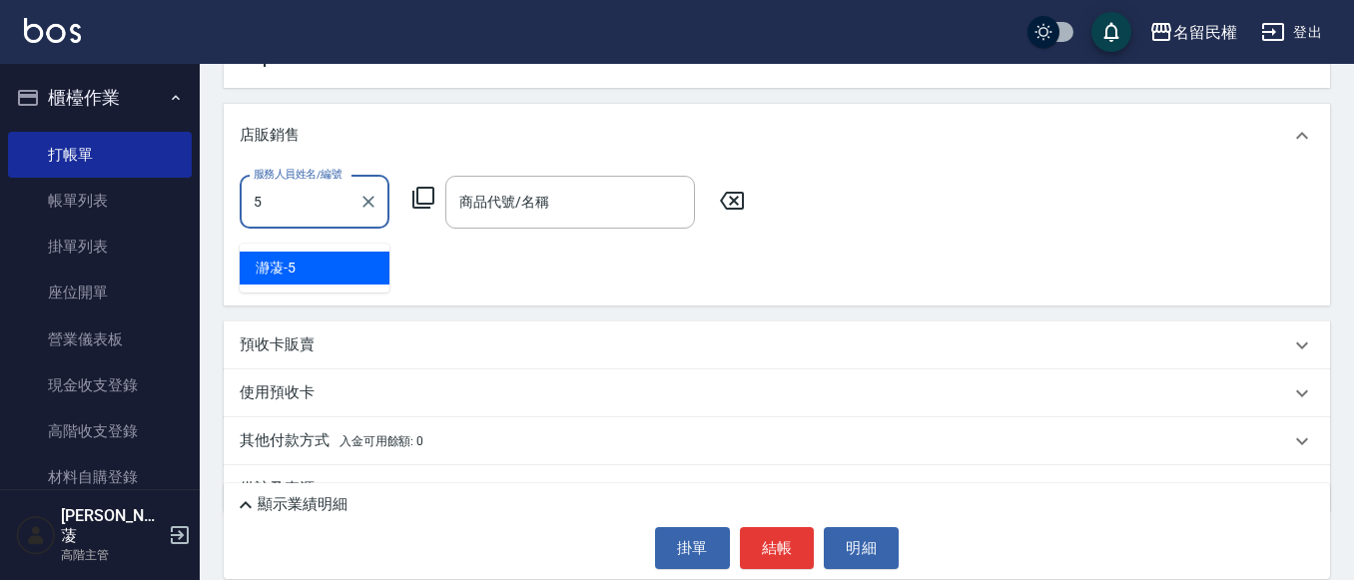
type input "瀞蓤-5"
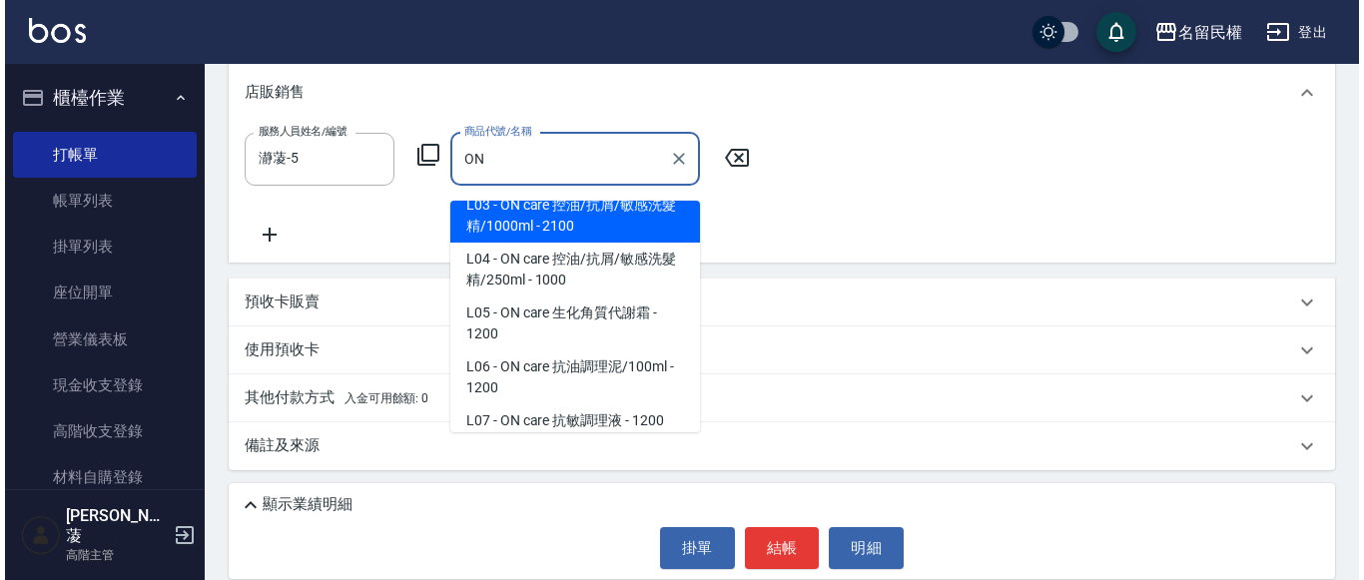
scroll to position [0, 0]
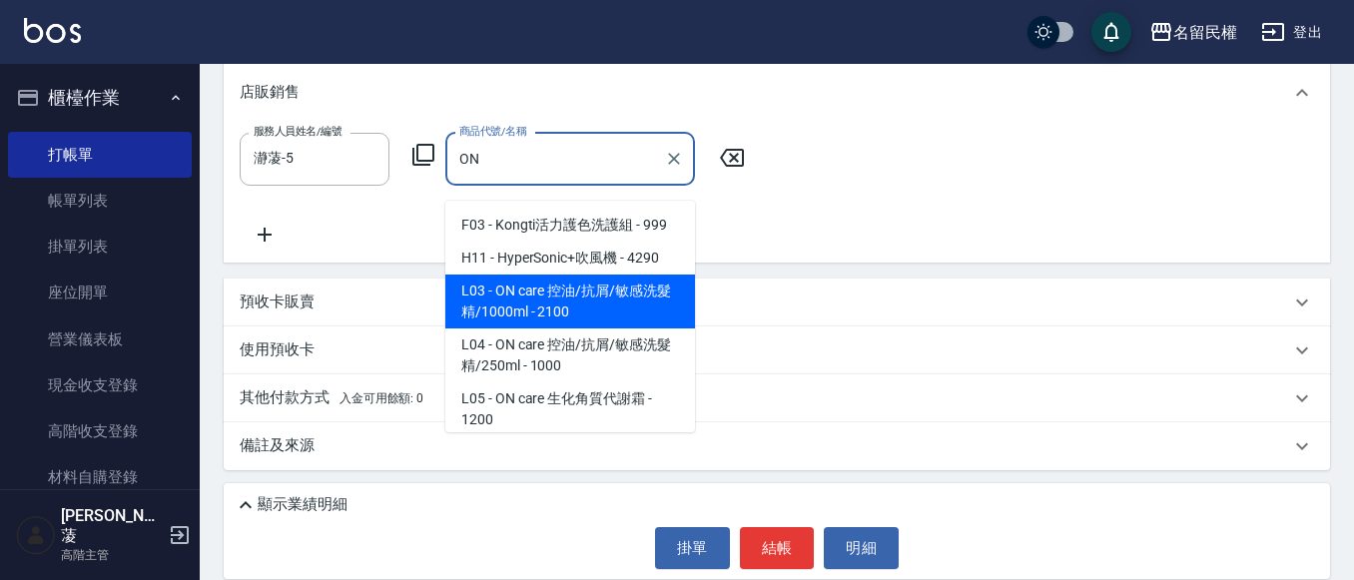
click at [599, 292] on span "L03 - ON care 控油/抗屑/敏感洗髮精/1000ml - 2100" at bounding box center [570, 302] width 250 height 54
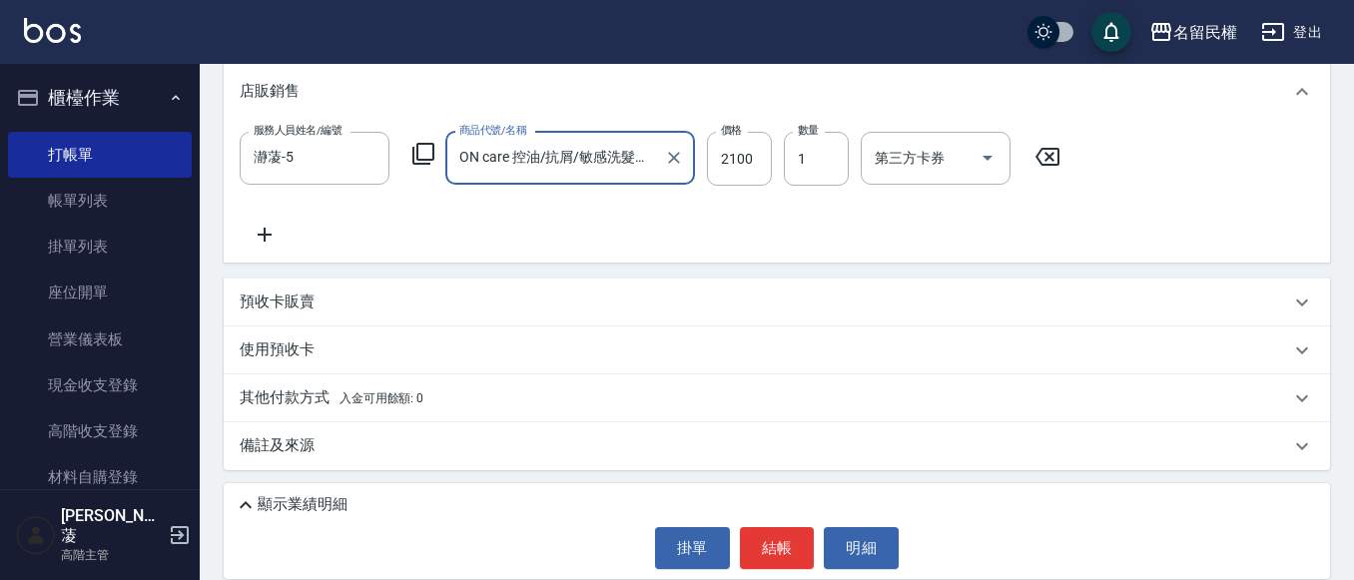
type input "ON care 控油/抗屑/敏感洗髮精/1000ml"
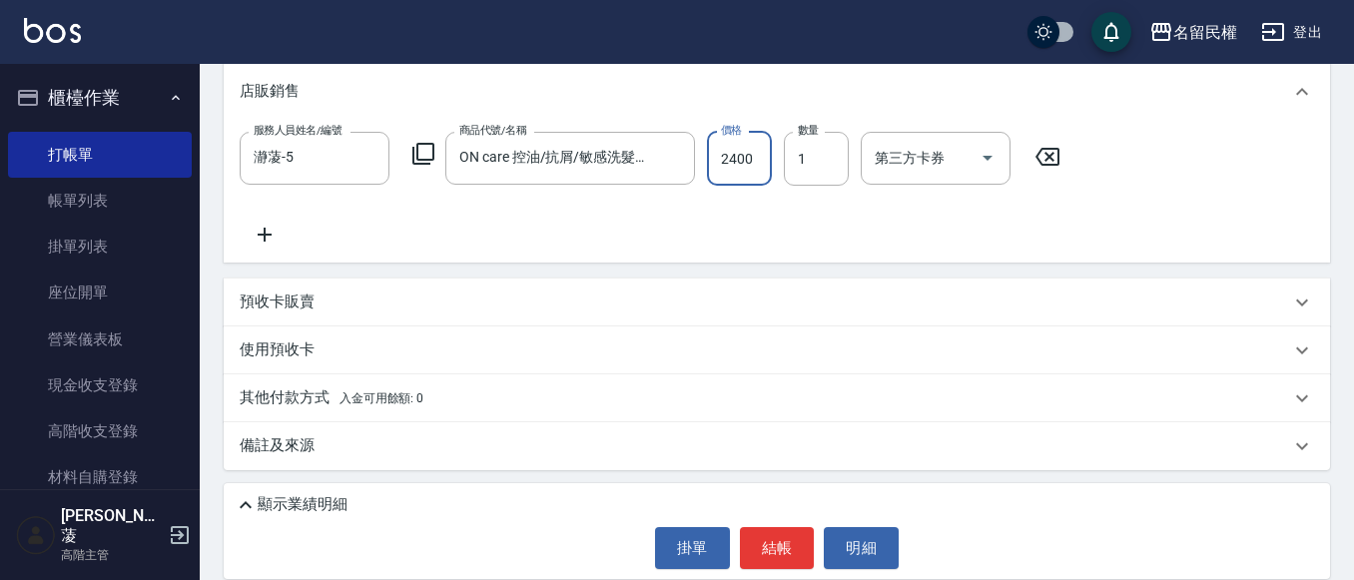
type input "2400"
click at [761, 556] on button "結帳" at bounding box center [777, 548] width 75 height 42
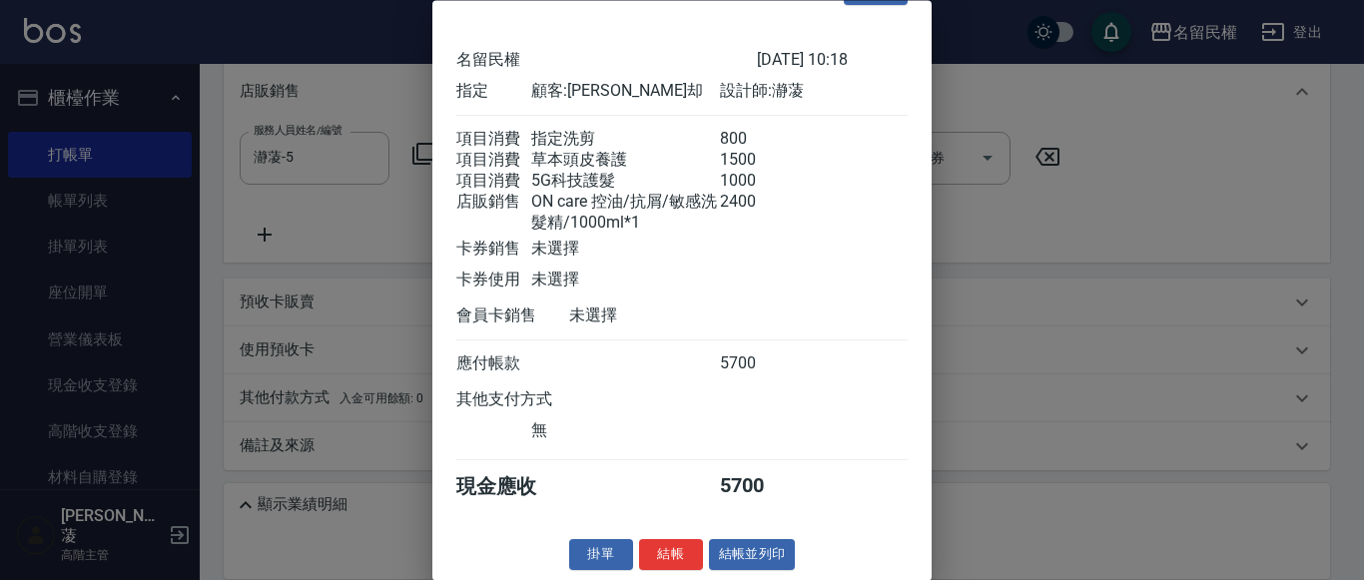
scroll to position [88, 0]
click at [649, 556] on button "結帳" at bounding box center [671, 555] width 64 height 31
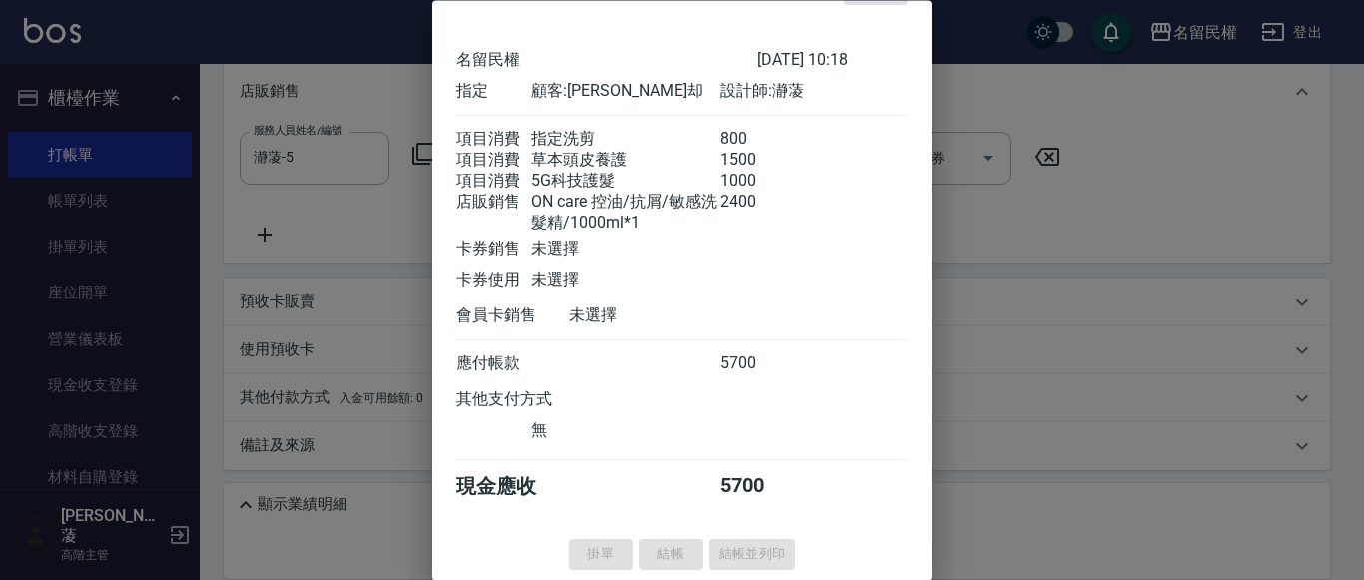
type input "[DATE] 10:19"
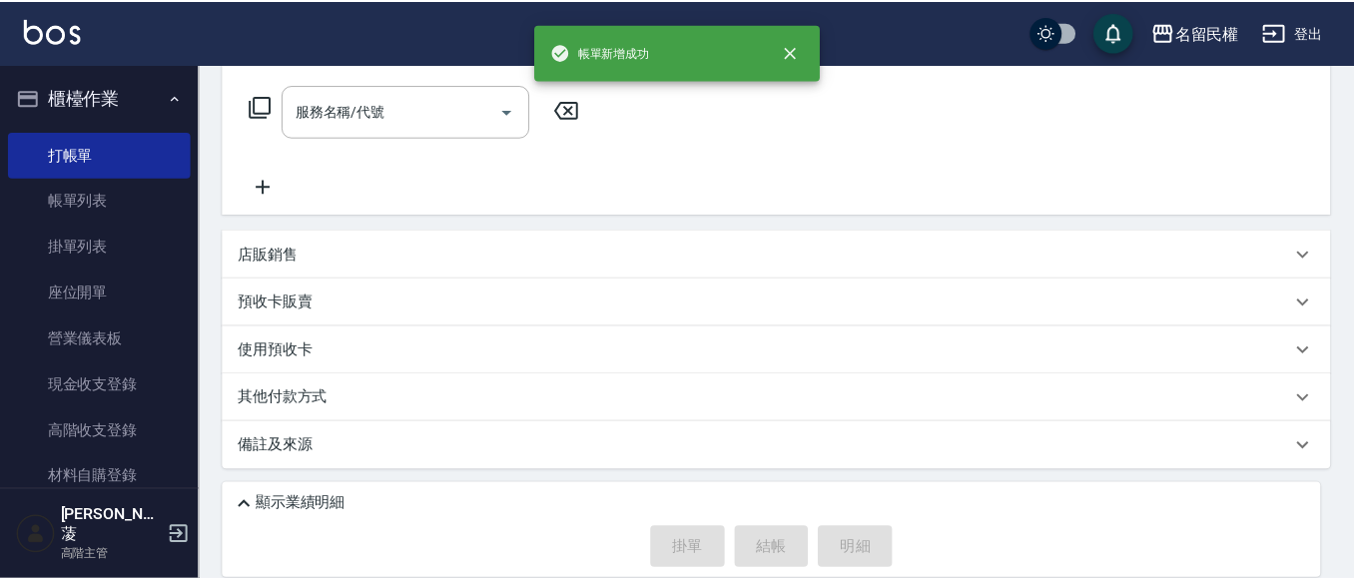
scroll to position [0, 0]
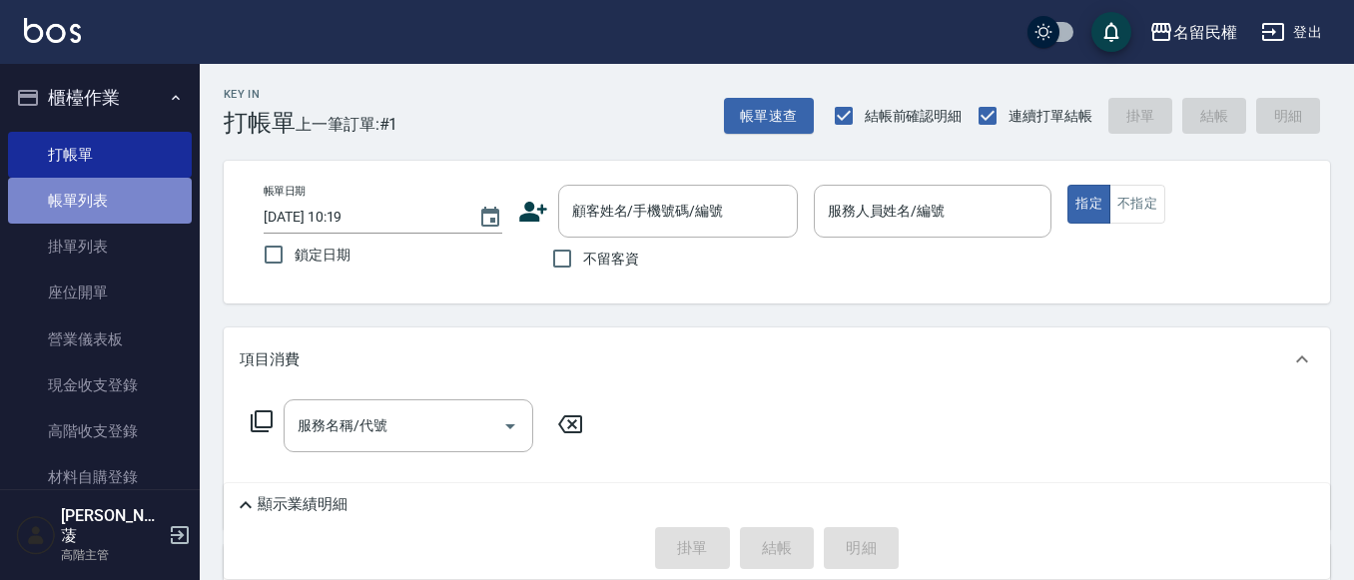
click at [132, 185] on link "帳單列表" at bounding box center [100, 201] width 184 height 46
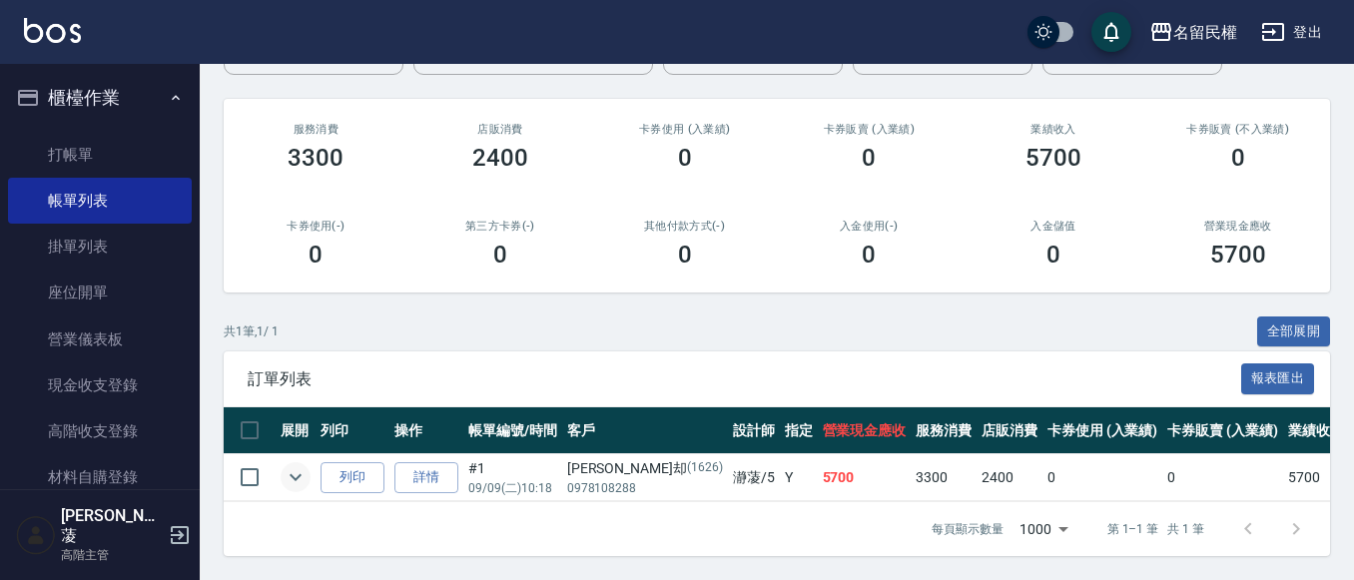
click at [295, 466] on icon "expand row" at bounding box center [296, 477] width 24 height 24
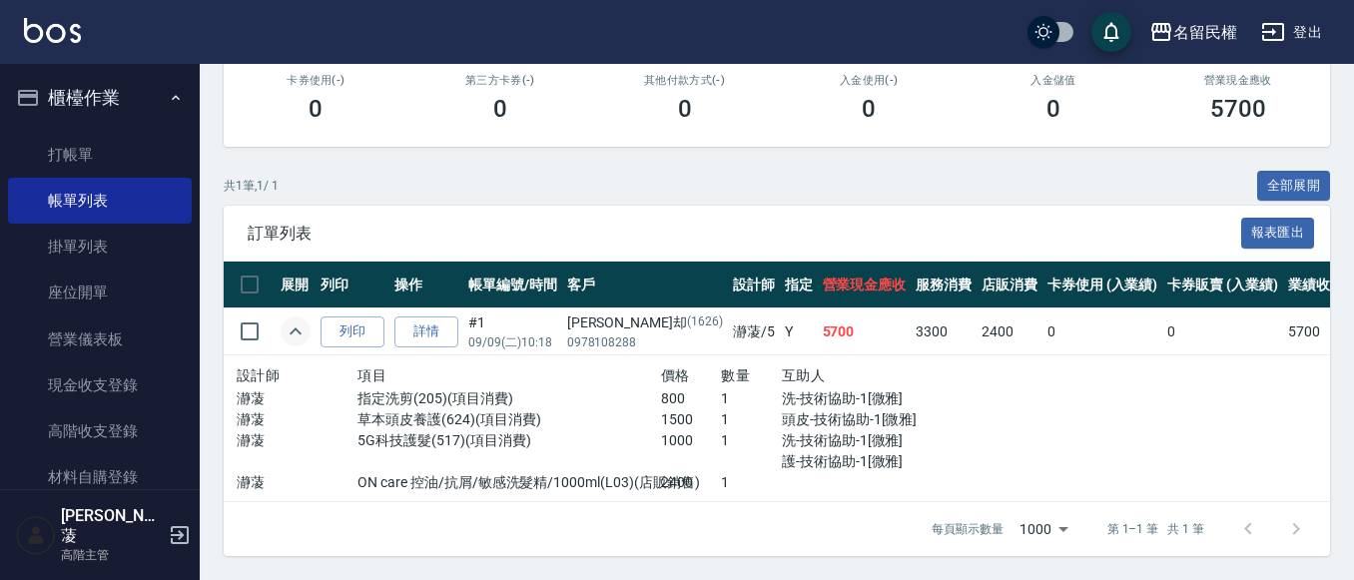
scroll to position [370, 0]
click at [70, 139] on link "打帳單" at bounding box center [100, 155] width 184 height 46
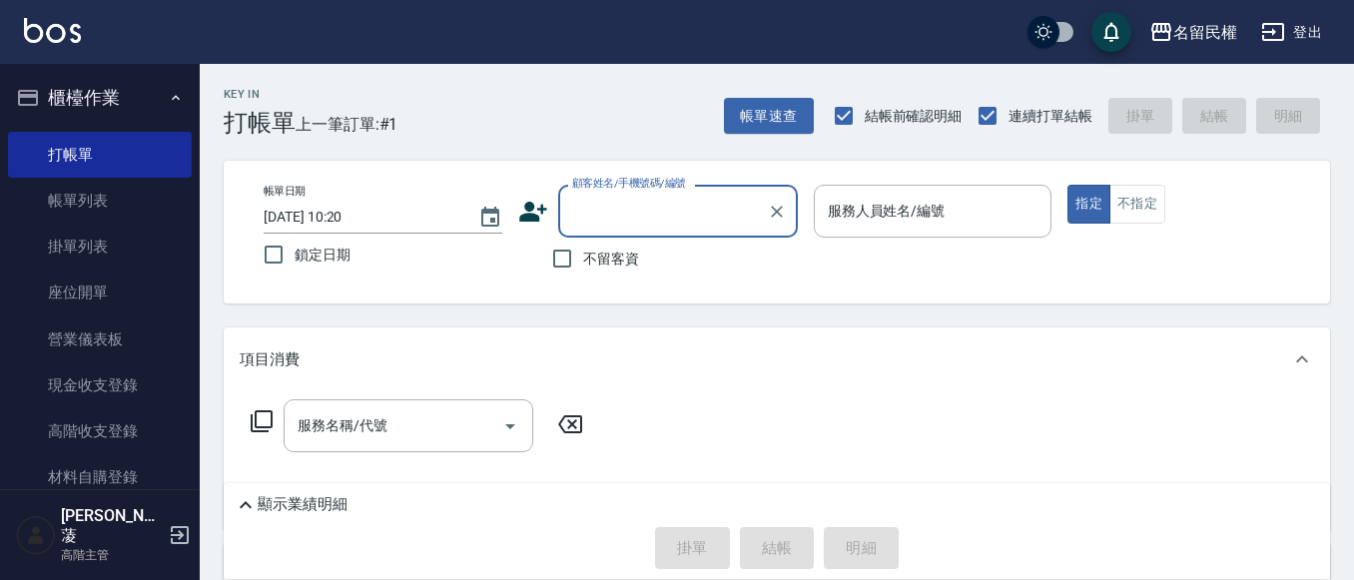
click at [607, 255] on span "不留客資" at bounding box center [611, 259] width 56 height 21
click at [583, 255] on input "不留客資" at bounding box center [562, 259] width 42 height 42
checkbox input "true"
